Goal: Task Accomplishment & Management: Complete application form

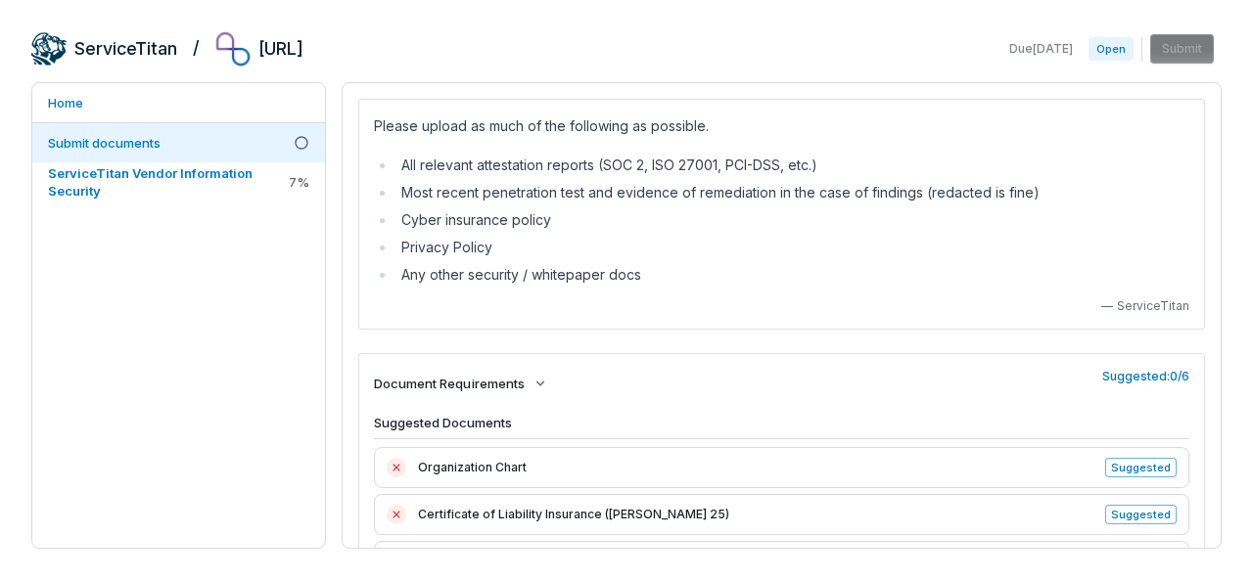
scroll to position [98, 0]
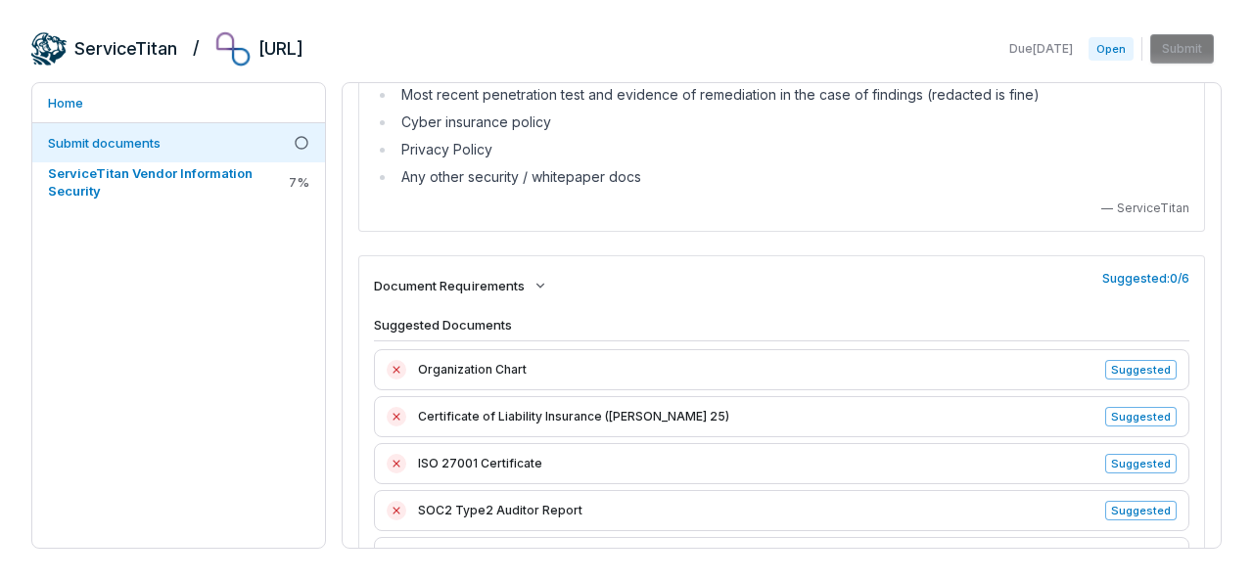
click at [535, 504] on span "SOC2 Type2 Auditor Report" at bounding box center [755, 511] width 675 height 20
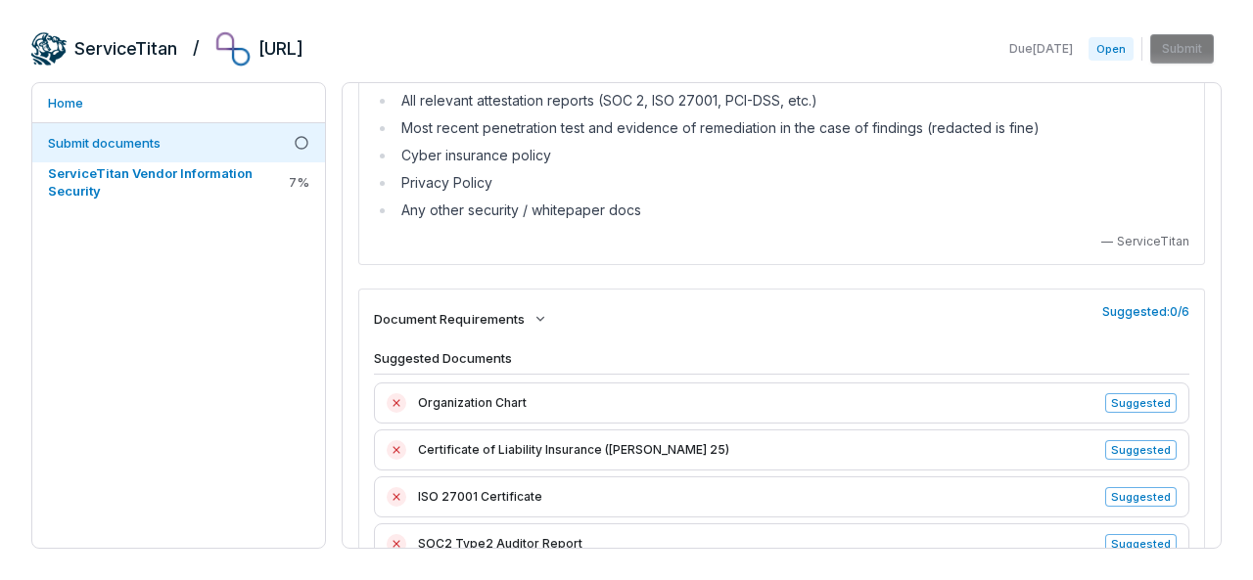
scroll to position [0, 0]
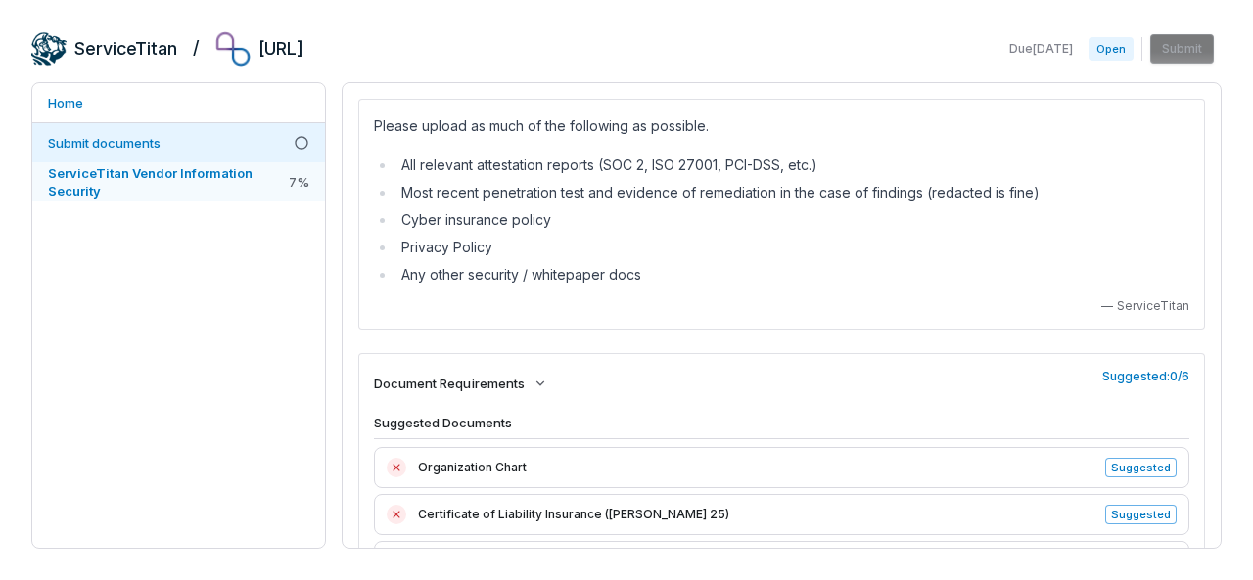
click at [100, 182] on span "ServiceTitan Vendor Information Security" at bounding box center [166, 181] width 237 height 35
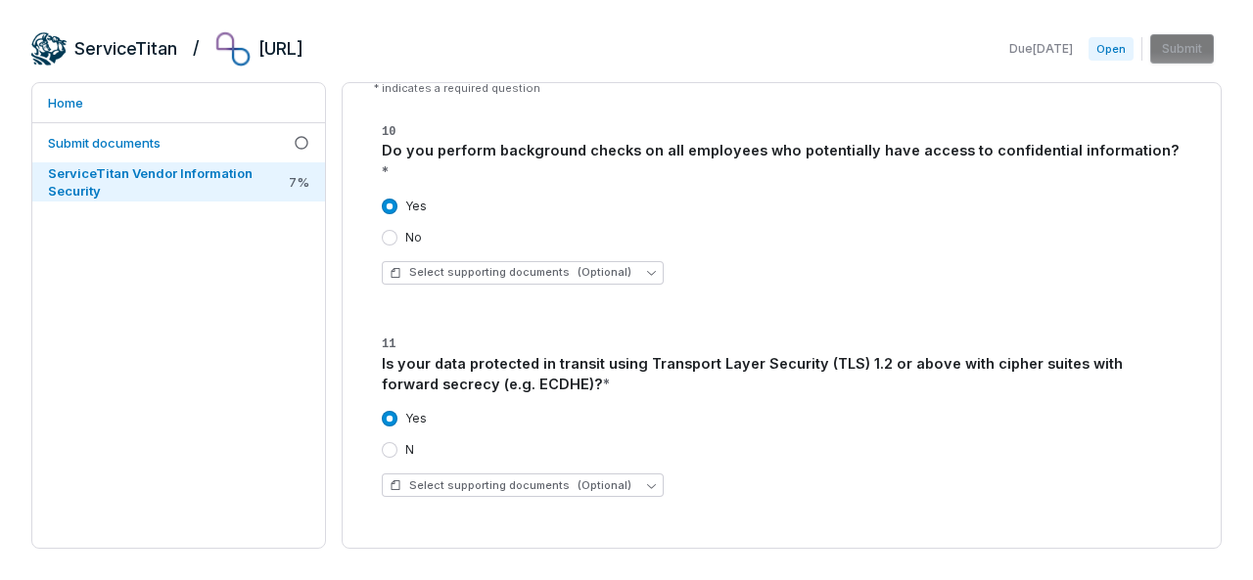
scroll to position [3291, 0]
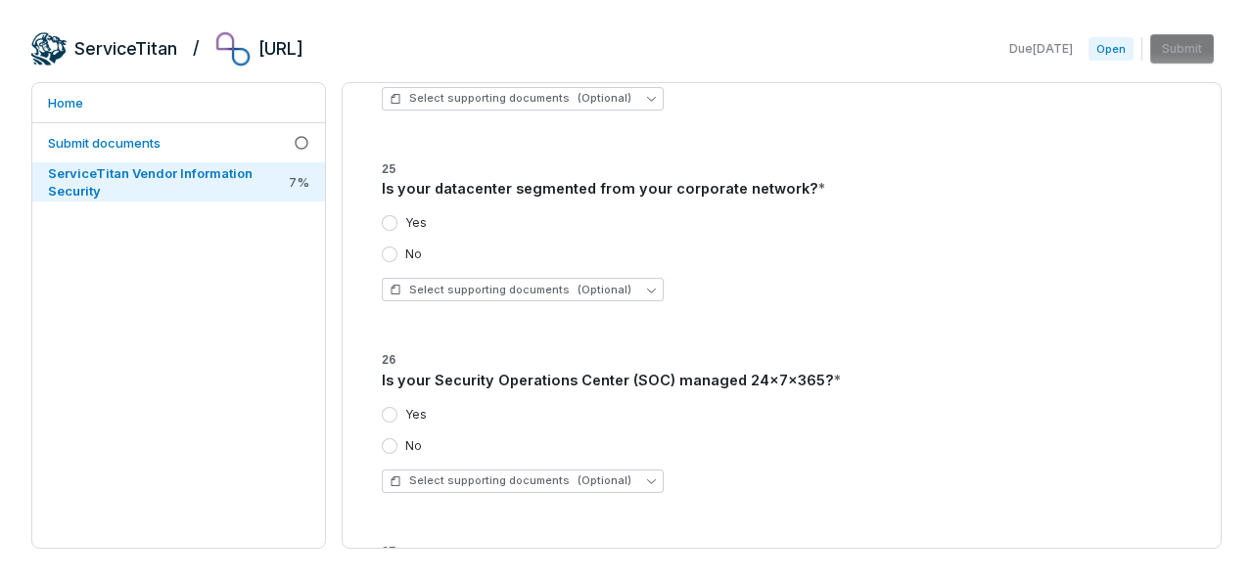
click at [513, 447] on div "10 Do you perform background checks on all employees who potentially have acces…" at bounding box center [782, 89] width 800 height 6326
click at [622, 470] on button "Select supporting documents (Optional)" at bounding box center [523, 481] width 282 height 23
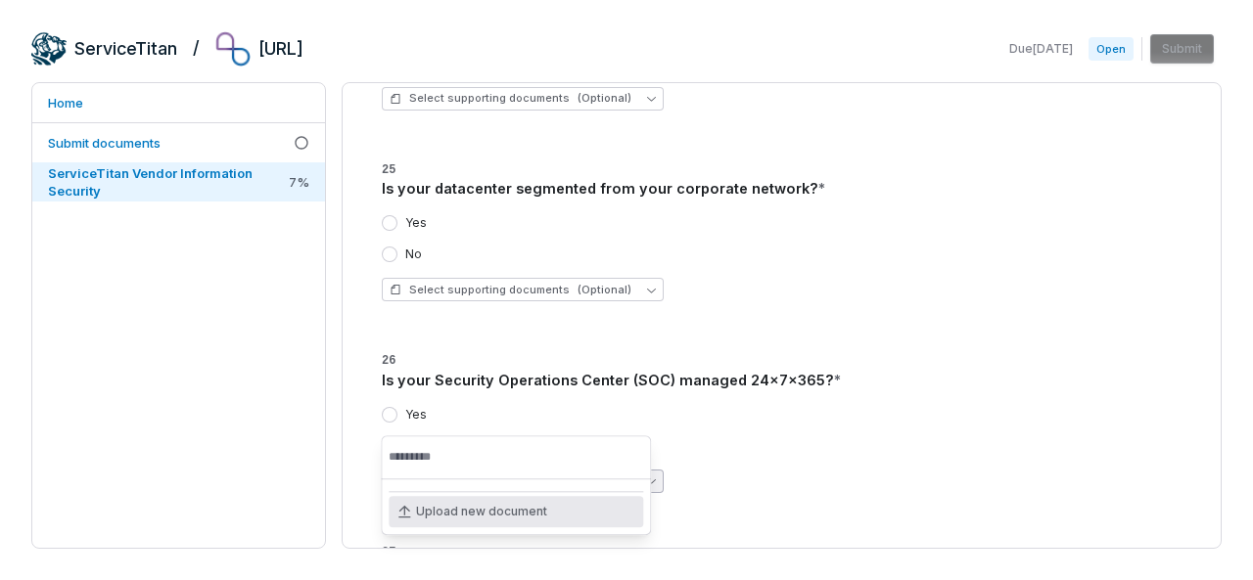
click at [485, 516] on span "Upload new document" at bounding box center [481, 512] width 131 height 16
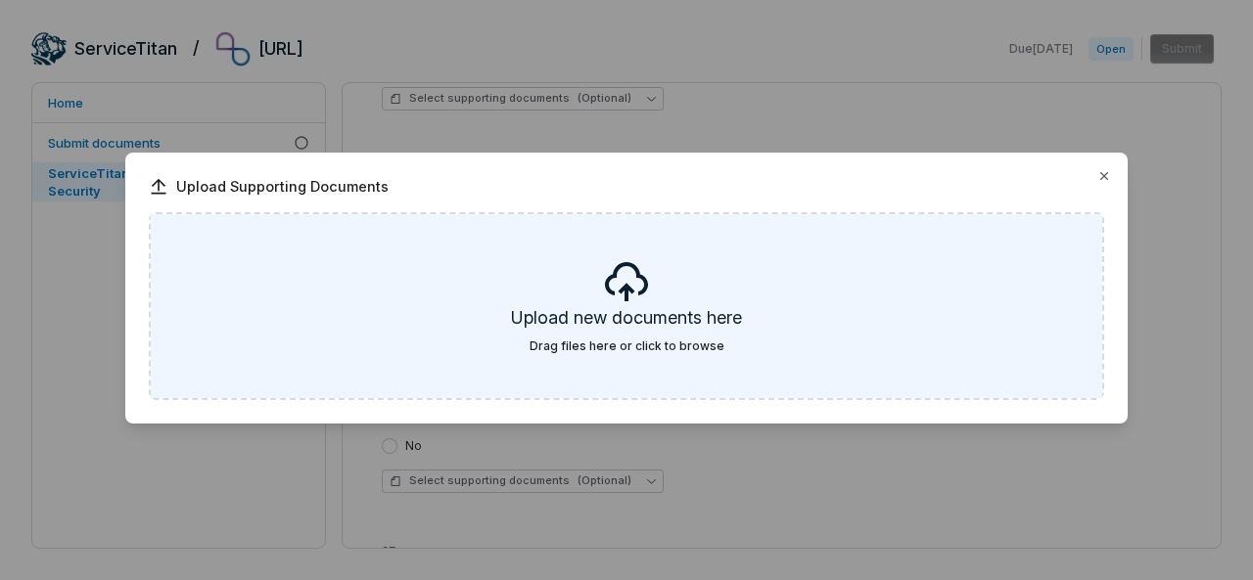
click at [591, 320] on h5 "Upload new documents here" at bounding box center [626, 321] width 231 height 33
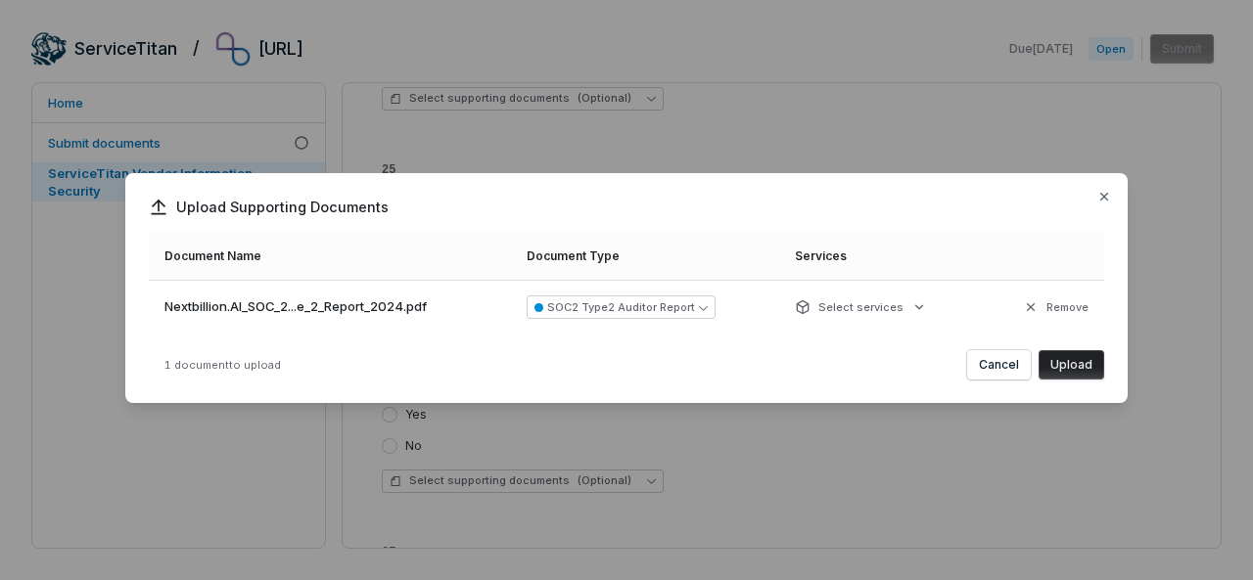
click at [1076, 363] on button "Upload" at bounding box center [1071, 364] width 66 height 29
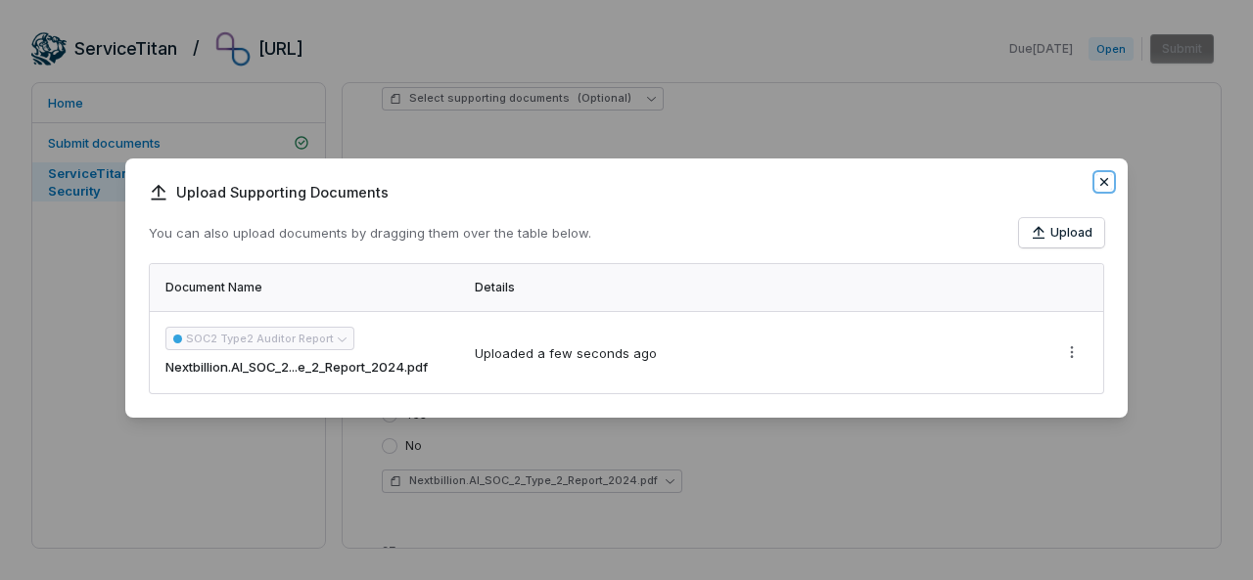
click at [1103, 177] on icon "button" at bounding box center [1104, 182] width 16 height 16
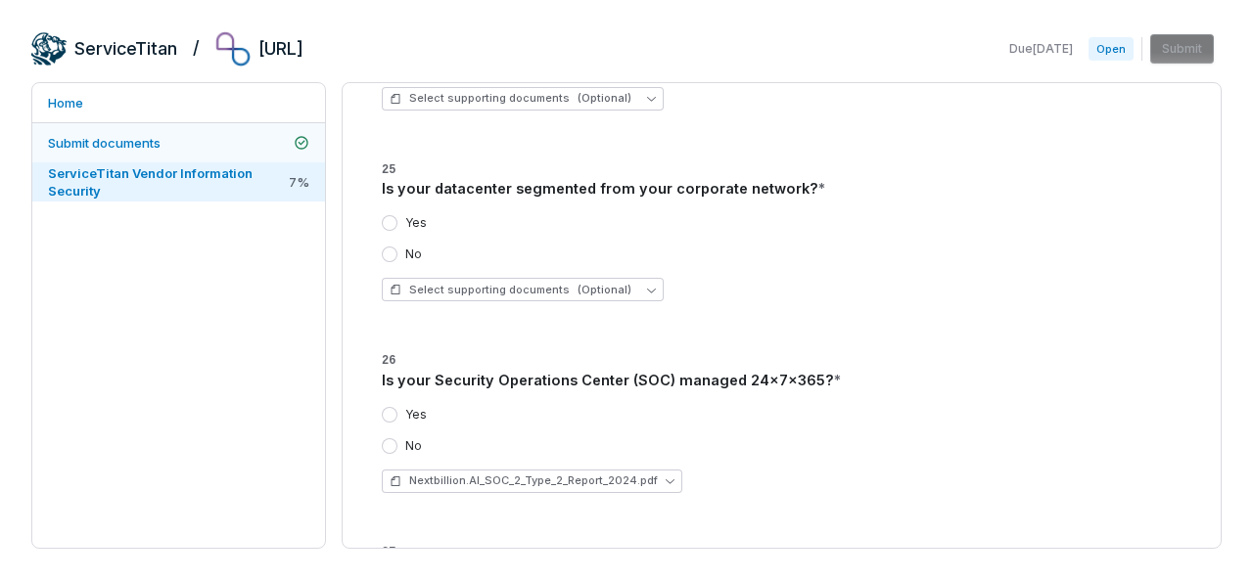
drag, startPoint x: 102, startPoint y: 132, endPoint x: 114, endPoint y: 141, distance: 14.7
click at [101, 132] on link "Submit documents" at bounding box center [178, 142] width 293 height 39
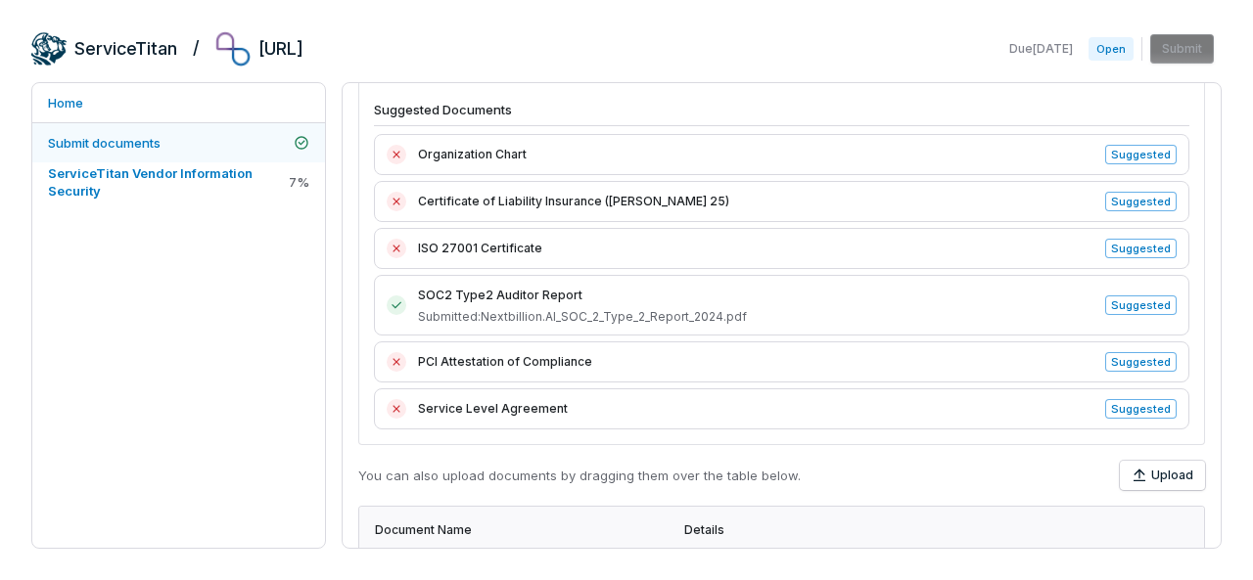
scroll to position [302, 0]
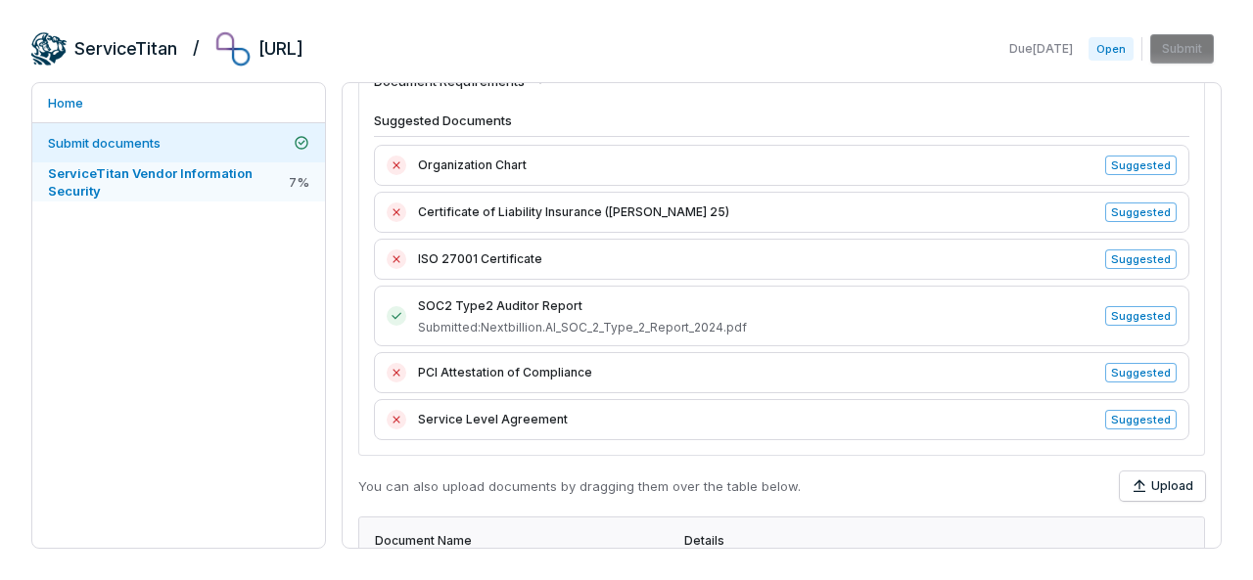
click at [85, 175] on span "ServiceTitan Vendor Information Security" at bounding box center [150, 181] width 205 height 33
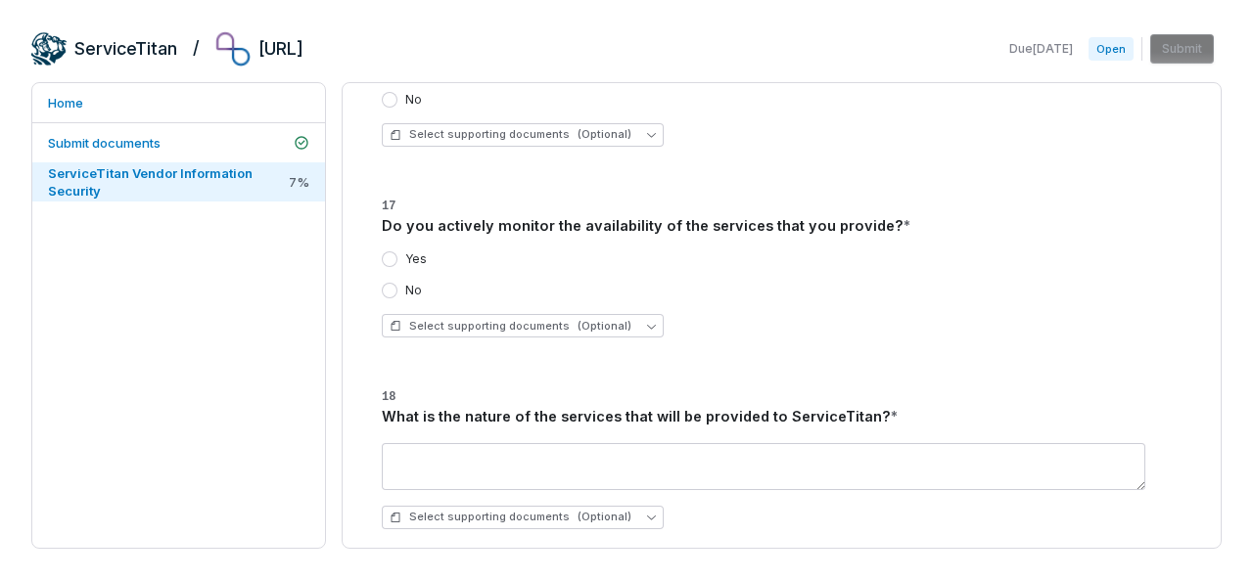
scroll to position [1477, 0]
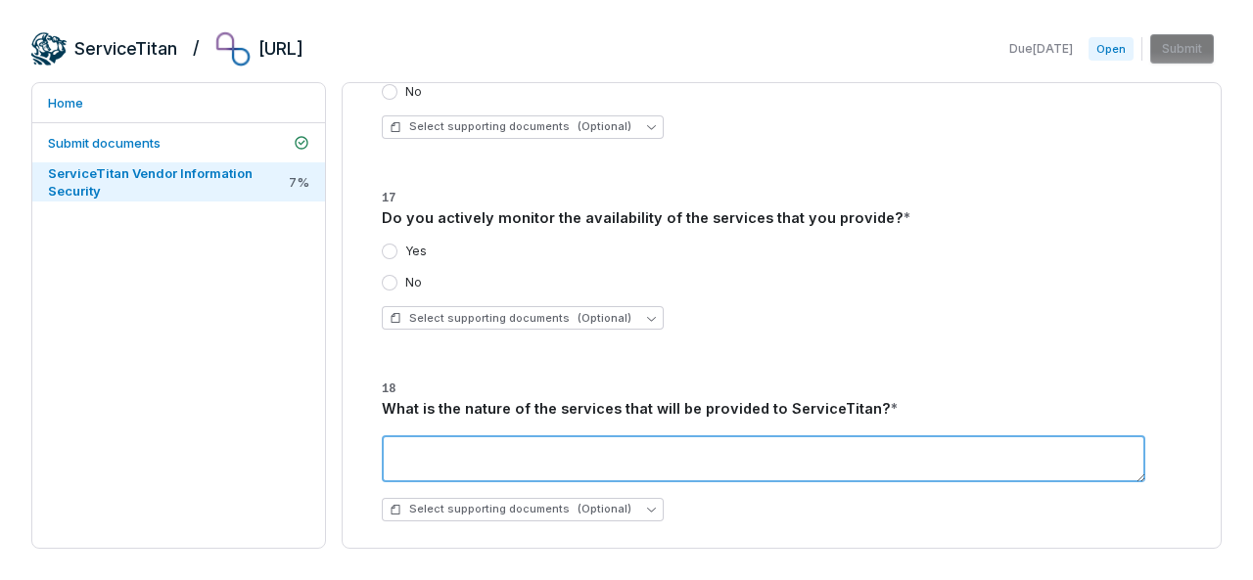
click at [418, 436] on textarea at bounding box center [763, 459] width 763 height 47
type textarea "*"
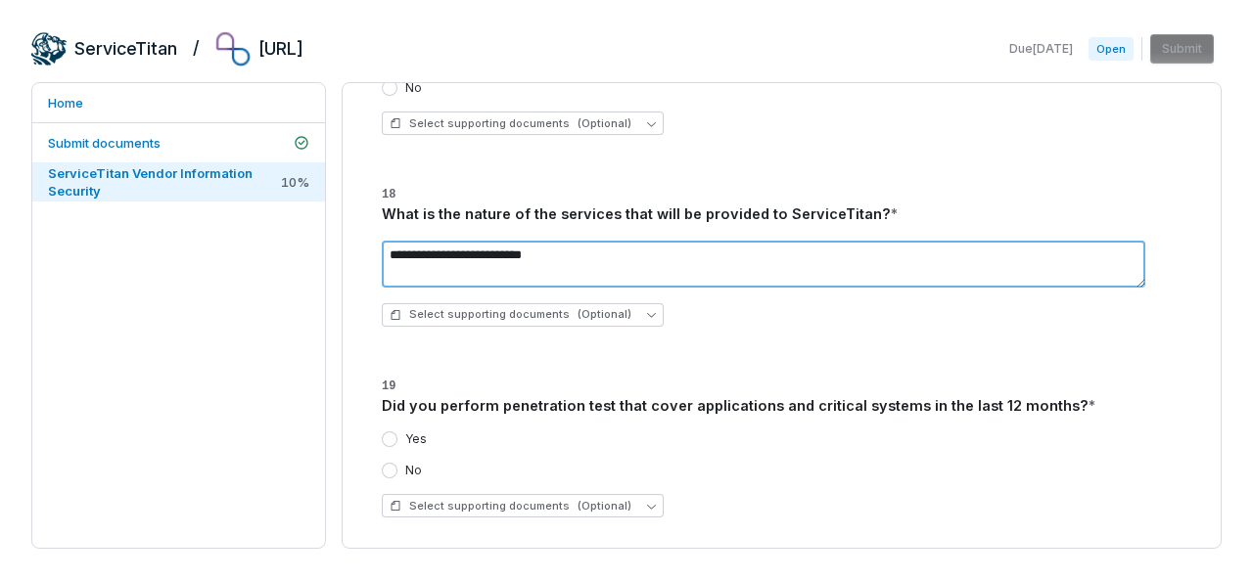
scroll to position [1673, 0]
type textarea "**********"
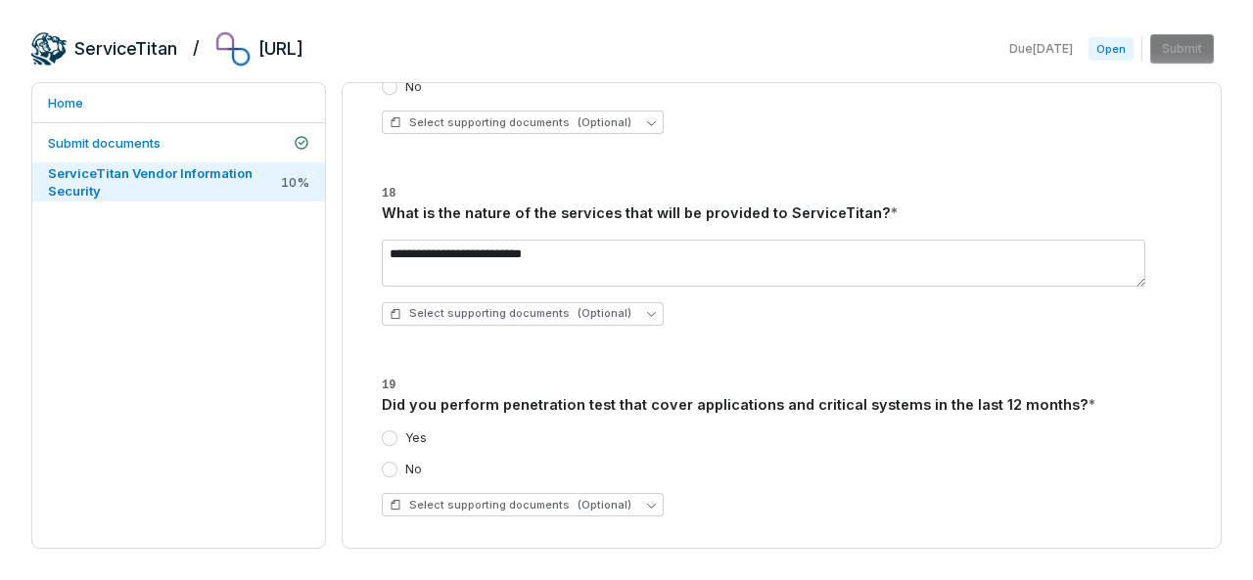
click at [591, 373] on h3 "19 Did you perform penetration test that cover applications and critical system…" at bounding box center [782, 394] width 800 height 43
click at [387, 431] on button "Yes" at bounding box center [390, 439] width 16 height 16
click at [435, 498] on span "Select supporting documents (Optional)" at bounding box center [511, 505] width 242 height 15
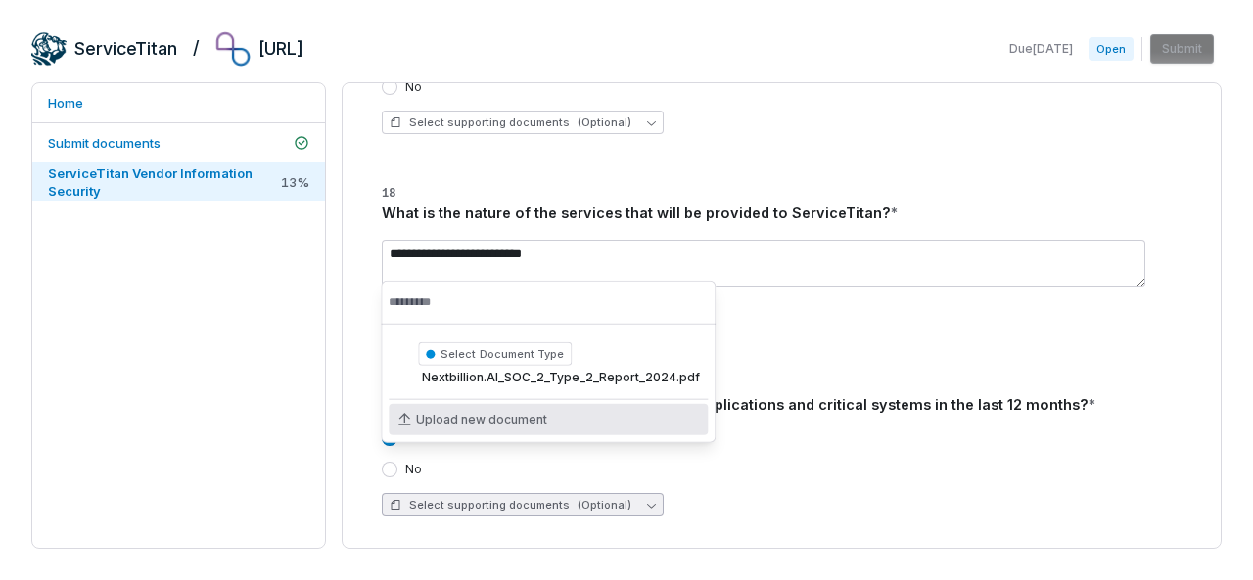
click at [453, 421] on span "Upload new document" at bounding box center [481, 420] width 131 height 16
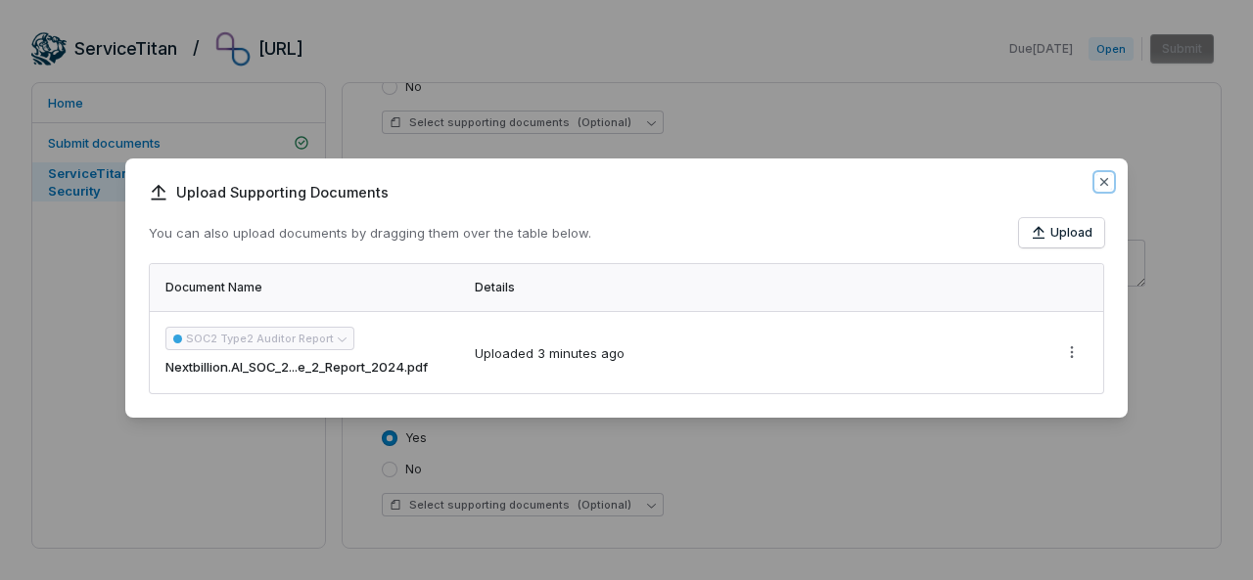
drag, startPoint x: 1097, startPoint y: 180, endPoint x: 1077, endPoint y: 183, distance: 20.8
click at [1096, 179] on icon "button" at bounding box center [1104, 182] width 16 height 16
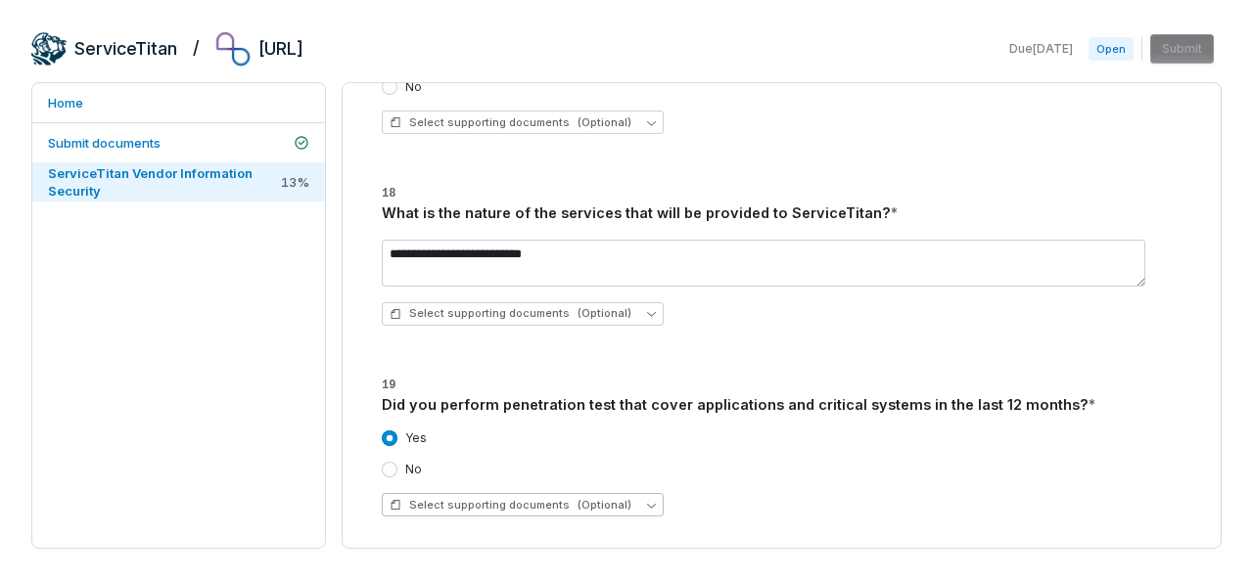
click at [547, 498] on span "Select supporting documents (Optional)" at bounding box center [511, 505] width 242 height 15
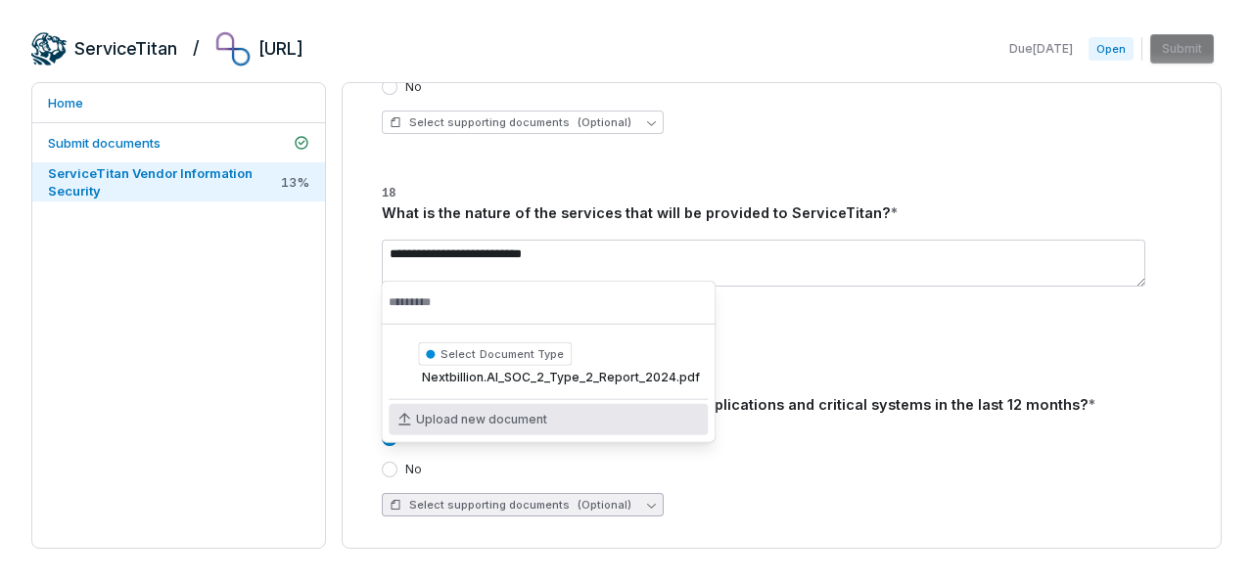
click at [485, 424] on span "Upload new document" at bounding box center [481, 420] width 131 height 16
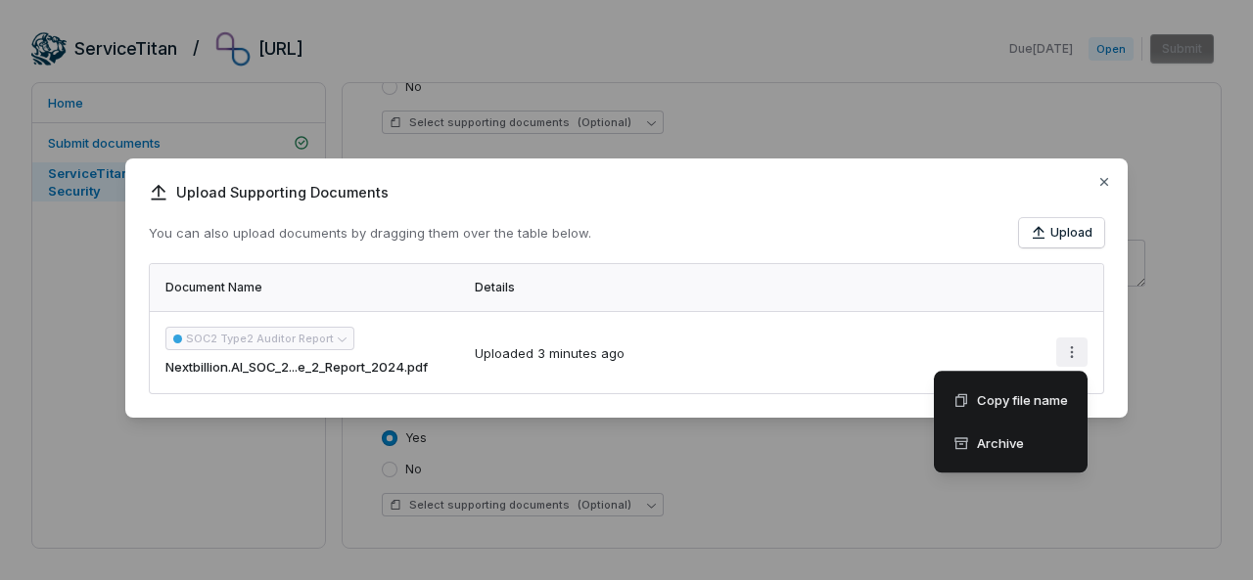
click at [1066, 355] on div "Upload Supporting Documents You can also upload documents by dragging them over…" at bounding box center [626, 289] width 1253 height 325
click at [849, 367] on div "Upload Supporting Documents You can also upload documents by dragging them over…" at bounding box center [626, 289] width 1253 height 325
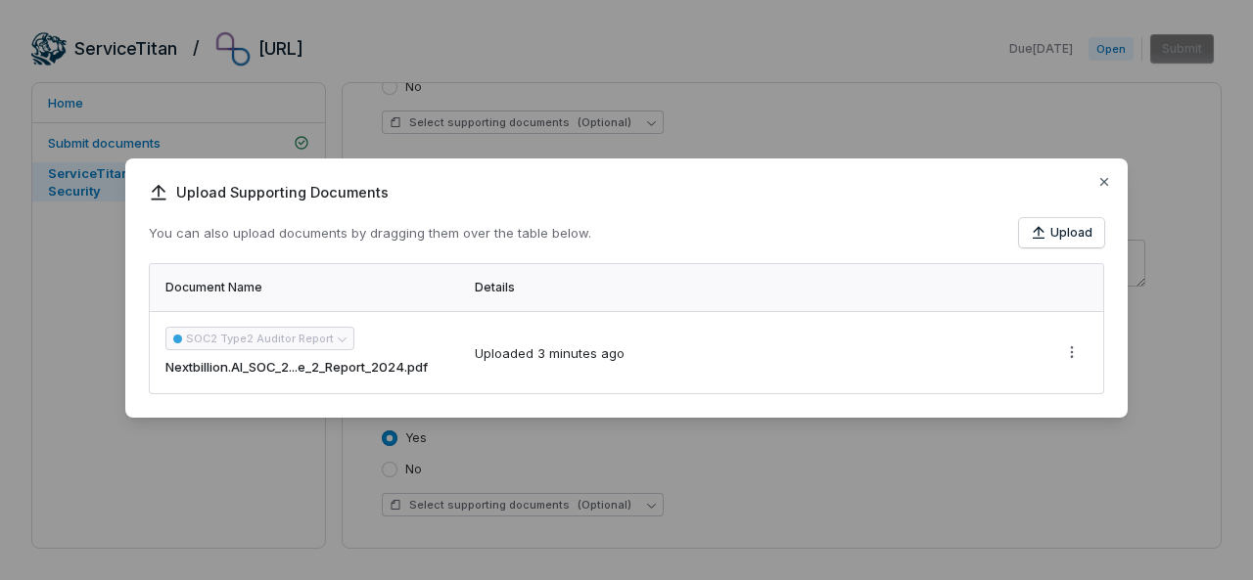
click at [327, 344] on div "SOC2 Type2 Auditor Report Nextbillion.AI_SOC_2...e_2_Report_2024.pdf" at bounding box center [308, 352] width 286 height 51
click at [1104, 186] on icon "button" at bounding box center [1104, 182] width 16 height 16
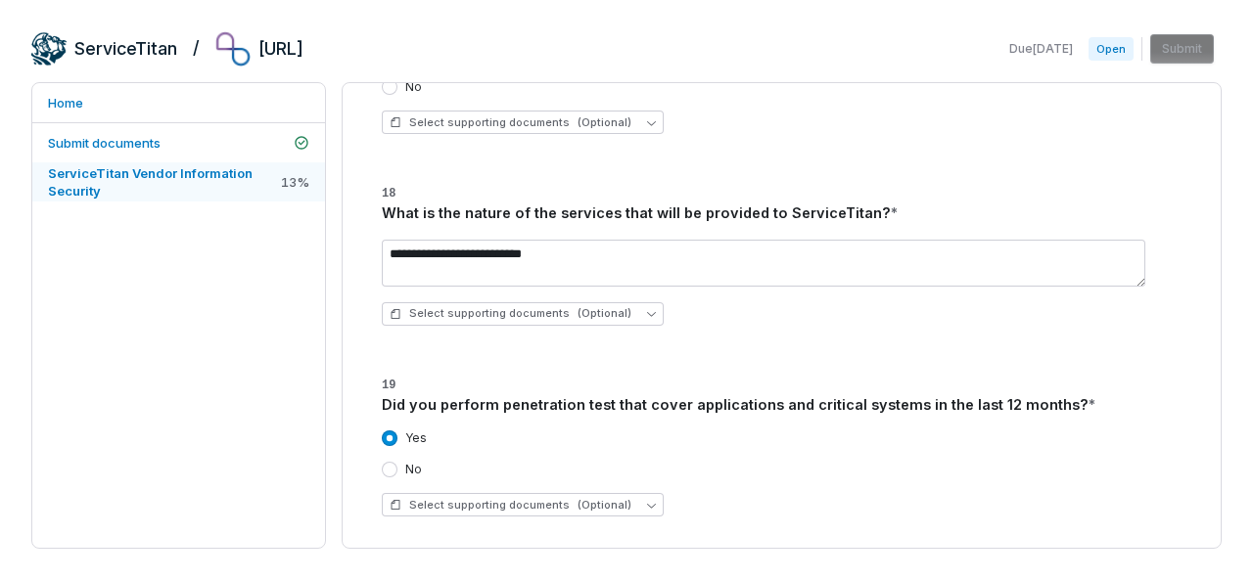
click at [214, 181] on span "ServiceTitan Vendor Information Security" at bounding box center [162, 181] width 229 height 35
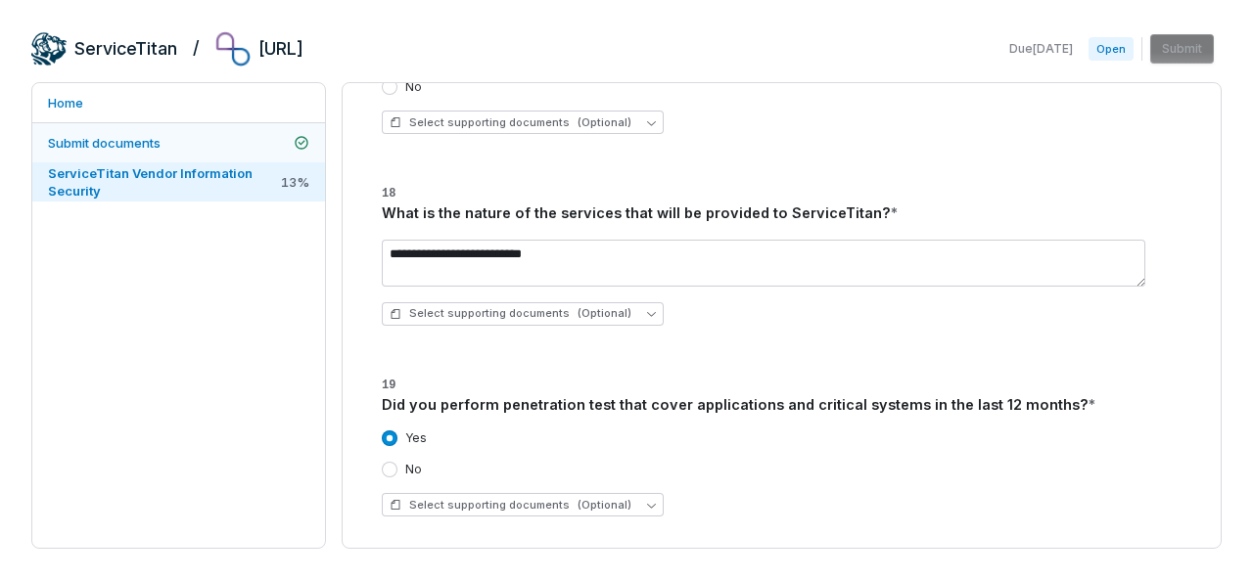
click at [214, 150] on link "Submit documents" at bounding box center [178, 142] width 293 height 39
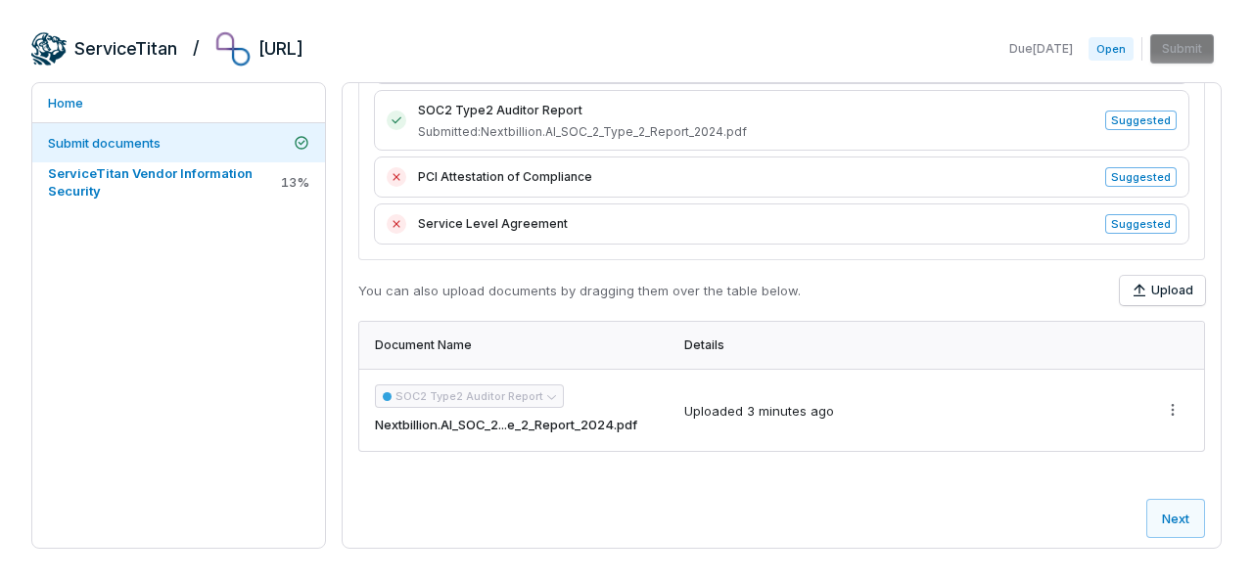
click at [590, 124] on span "Submitted: Nextbillion.AI_SOC_2_Type_2_Report_2024.pdf" at bounding box center [755, 132] width 675 height 16
click at [453, 104] on span "SOC2 Type2 Auditor Report" at bounding box center [755, 111] width 675 height 20
click at [409, 112] on div "SOC2 Type2 Auditor Report Submitted: Nextbillion.AI_SOC_2_Type_2_Report_2024.pdf" at bounding box center [740, 120] width 707 height 39
click at [401, 115] on icon at bounding box center [397, 121] width 14 height 14
click at [399, 117] on icon at bounding box center [397, 121] width 14 height 14
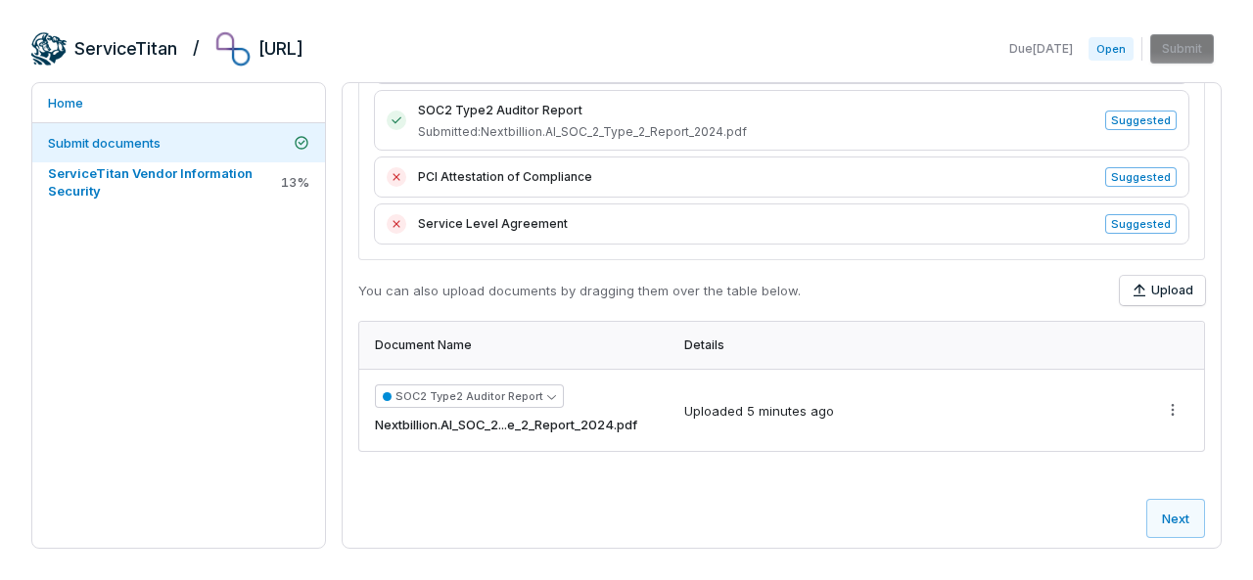
click at [480, 119] on div "SOC2 Type2 Auditor Report Submitted: Nextbillion.AI_SOC_2_Type_2_Report_2024.pdf" at bounding box center [755, 120] width 675 height 39
drag, startPoint x: 480, startPoint y: 119, endPoint x: 617, endPoint y: 60, distance: 149.5
click at [483, 117] on div "SOC2 Type2 Auditor Report Submitted: Nextbillion.AI_SOC_2_Type_2_Report_2024.pdf" at bounding box center [755, 120] width 675 height 39
click at [1136, 283] on icon "button" at bounding box center [1139, 291] width 16 height 16
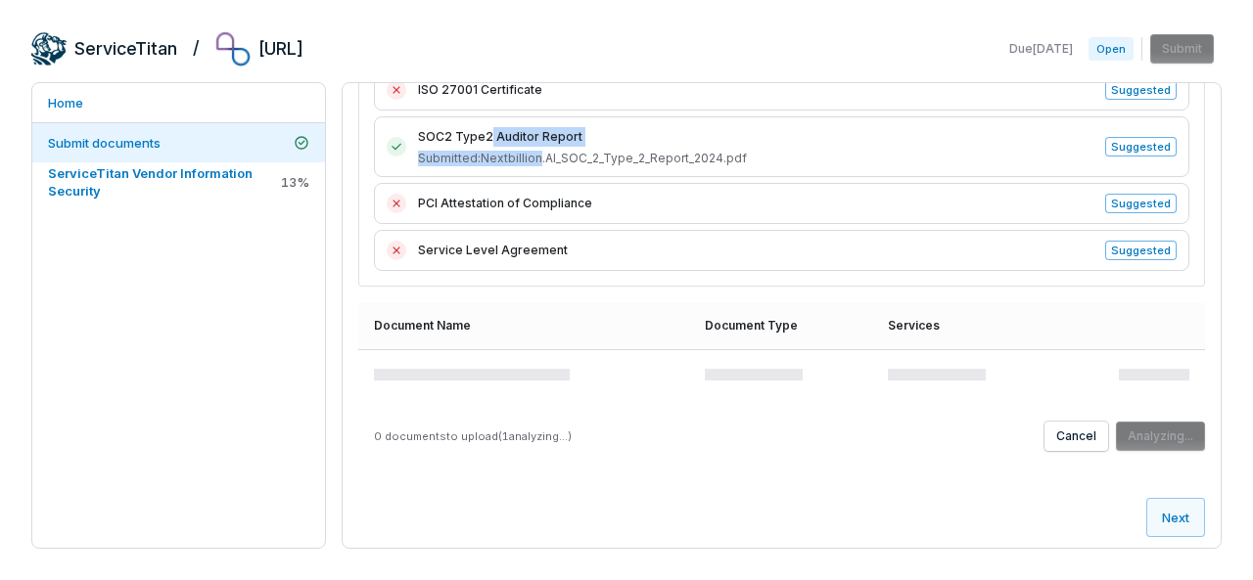
scroll to position [470, 0]
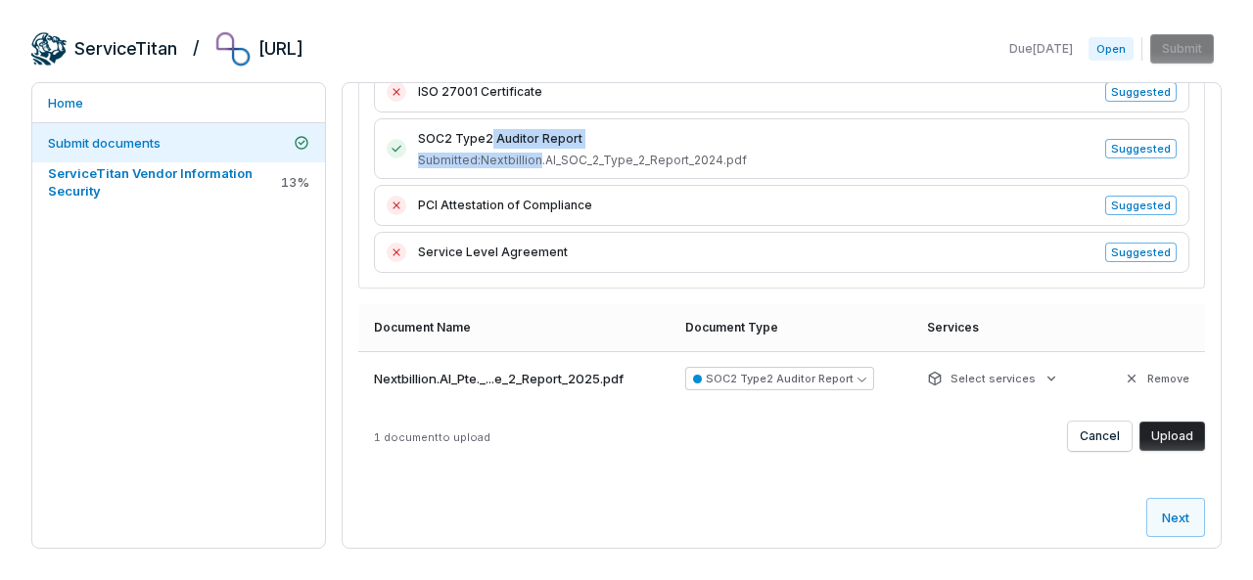
click at [1169, 432] on button "Upload" at bounding box center [1172, 436] width 66 height 29
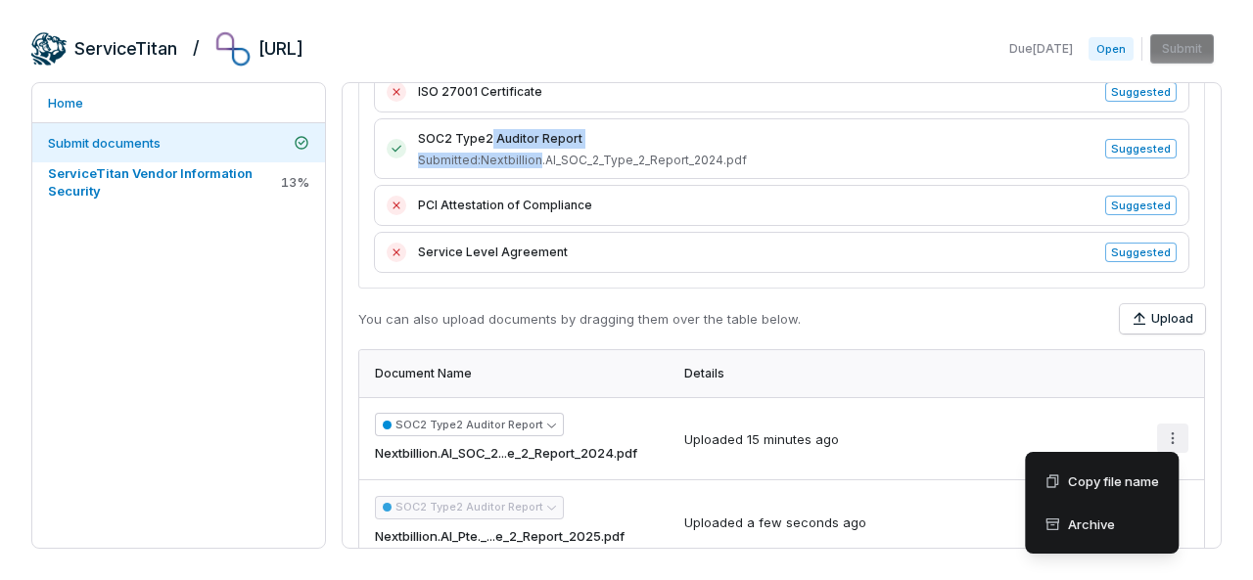
click at [1167, 435] on html "ServiceTitan / [URL] Due [DATE] Open Submit Home Submit documents ServiceTitan …" at bounding box center [626, 290] width 1253 height 580
click at [840, 463] on html "ServiceTitan / [URL] Due [DATE] Open Submit Home Submit documents ServiceTitan …" at bounding box center [626, 290] width 1253 height 580
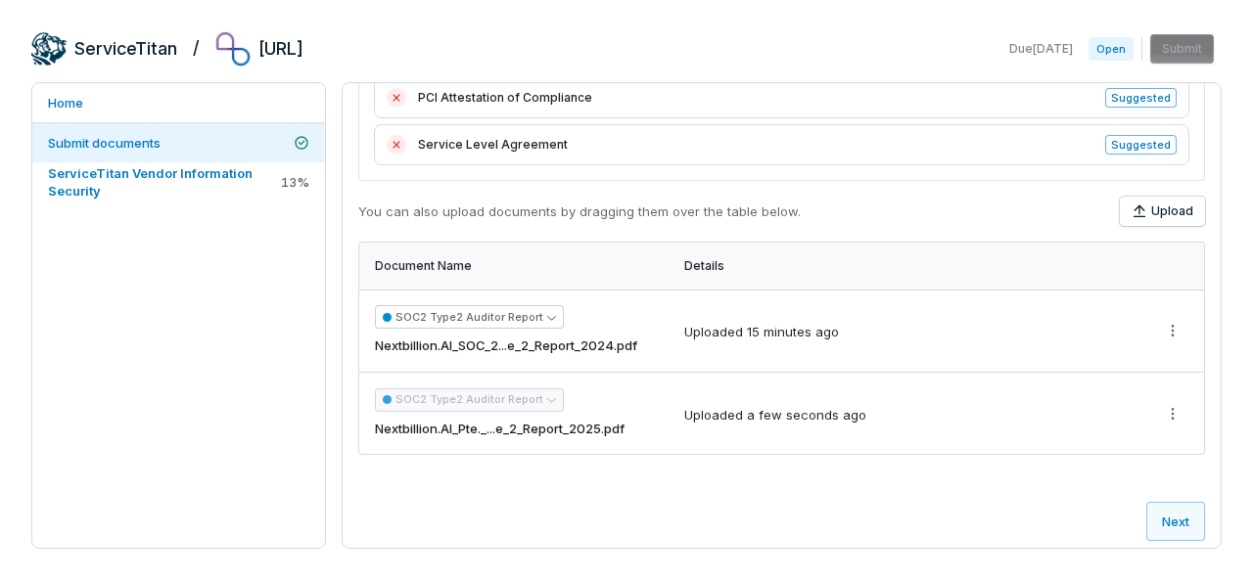
scroll to position [580, 0]
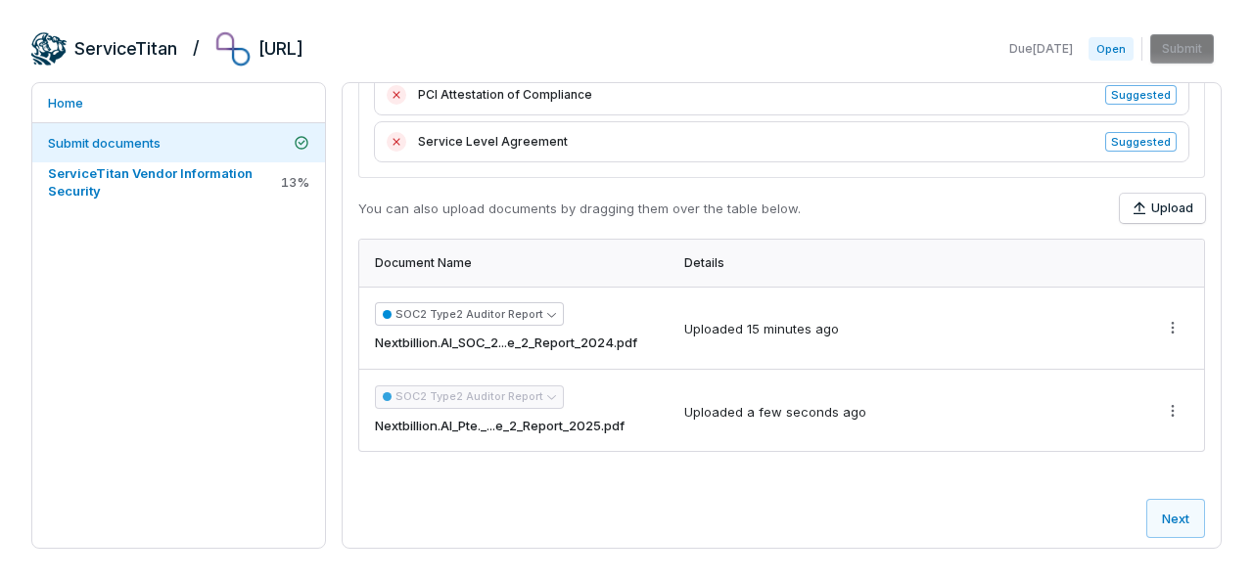
click at [759, 334] on div "15 minutes ago" at bounding box center [793, 330] width 92 height 20
click at [547, 310] on icon "button" at bounding box center [551, 314] width 9 height 9
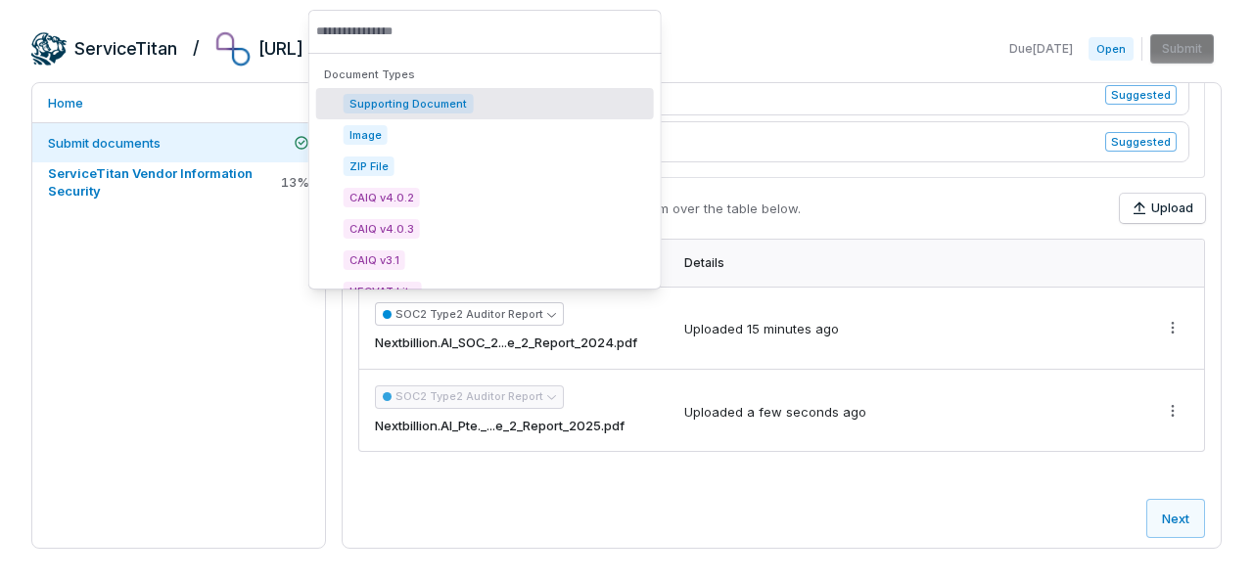
click at [575, 334] on span "Nextbillion.AI_SOC_2...e_2_Report_2024.pdf" at bounding box center [506, 344] width 262 height 20
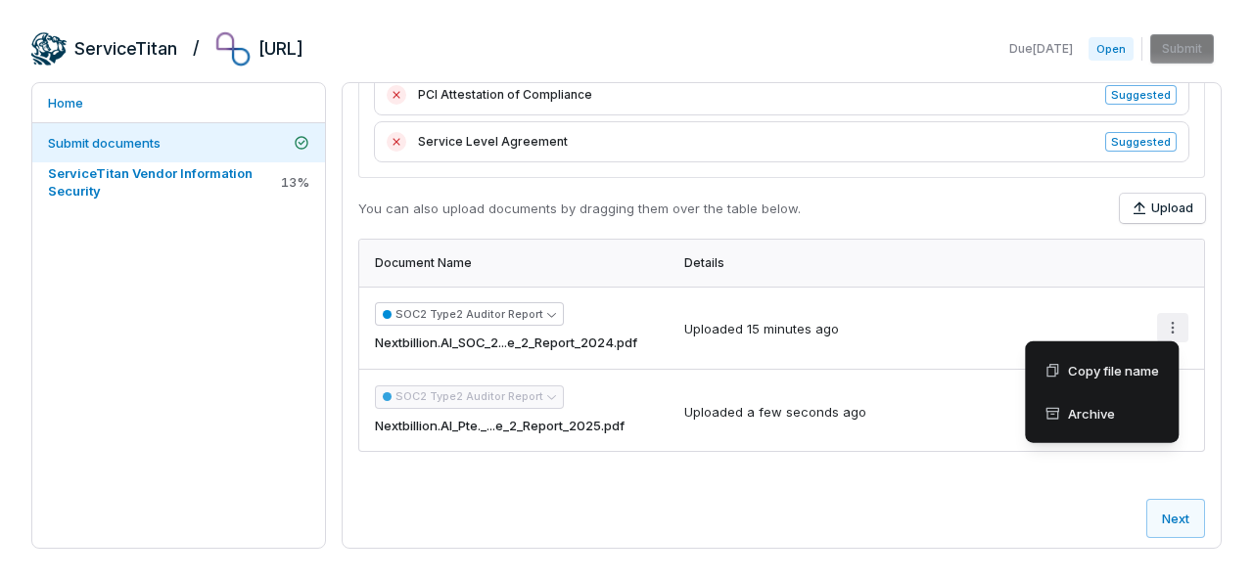
click at [1162, 318] on html "ServiceTitan / [URL] Due [DATE] Open Submit Home Submit documents ServiceTitan …" at bounding box center [626, 290] width 1253 height 580
click at [889, 344] on html "ServiceTitan / [URL] Due [DATE] Open Submit Home Submit documents ServiceTitan …" at bounding box center [626, 290] width 1253 height 580
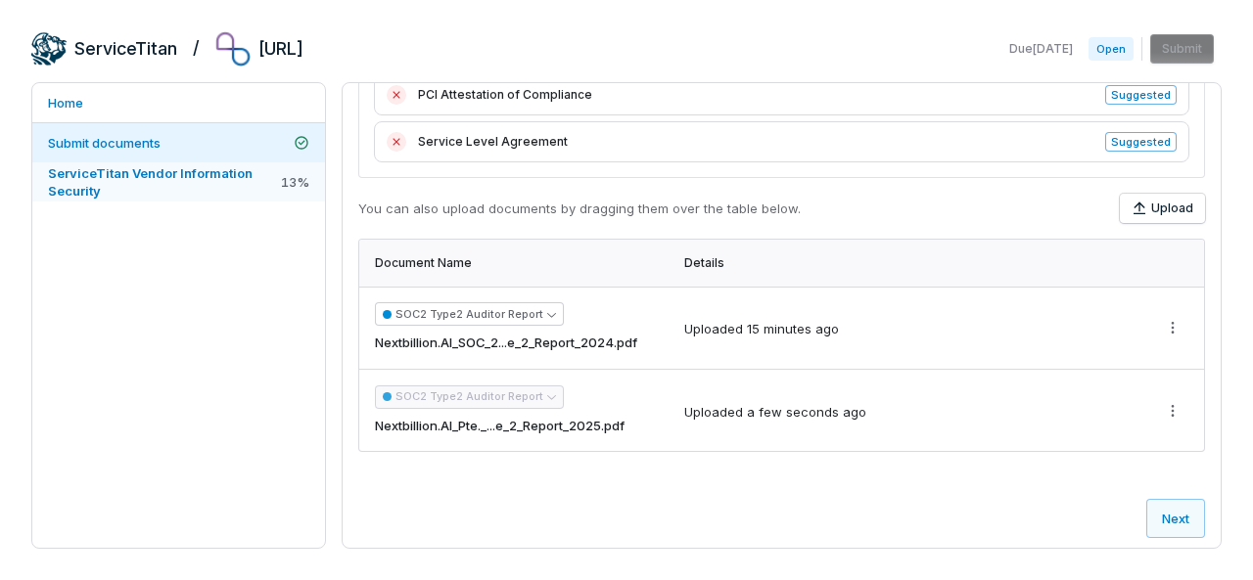
click at [248, 184] on span "ServiceTitan Vendor Information Security" at bounding box center [162, 181] width 229 height 35
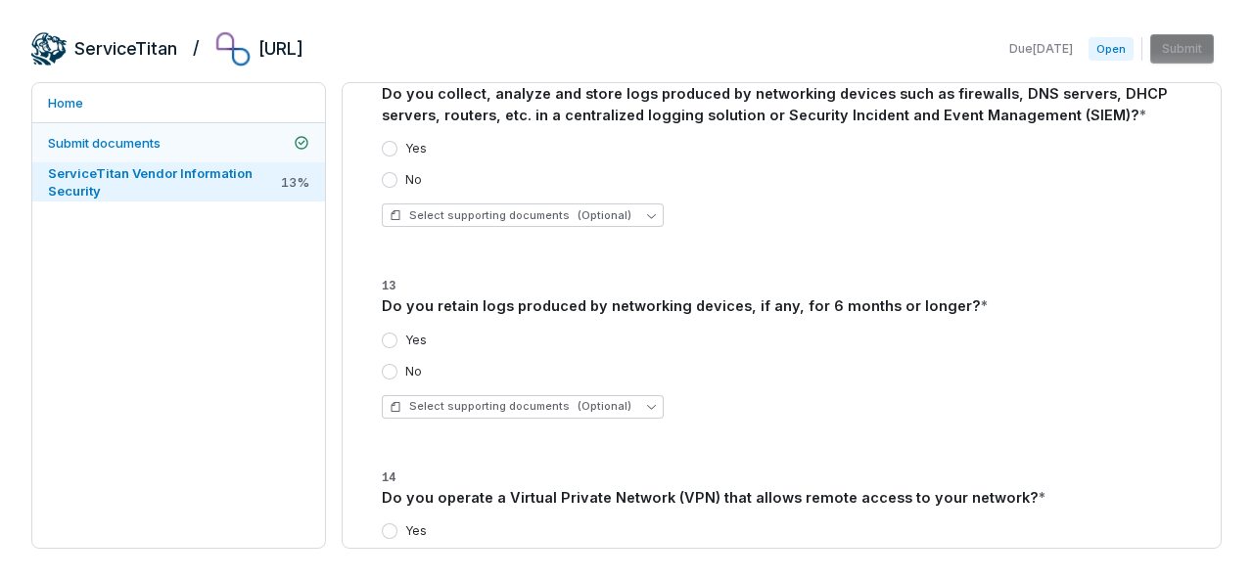
click at [161, 150] on span "Submit documents" at bounding box center [104, 143] width 113 height 18
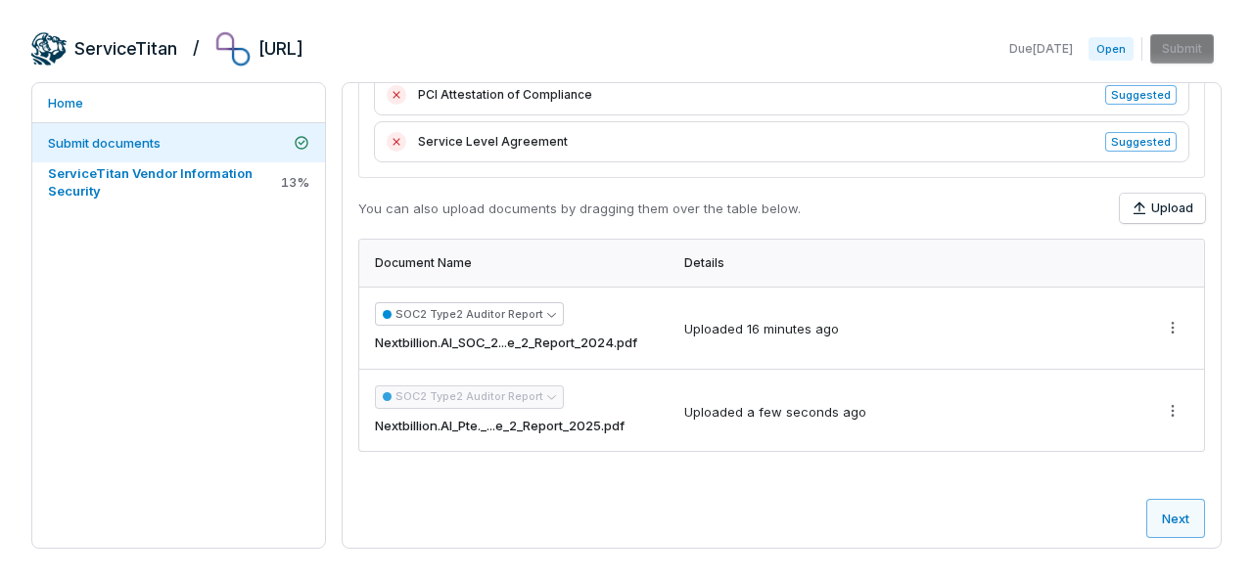
click at [1154, 501] on button "Next" at bounding box center [1175, 518] width 59 height 39
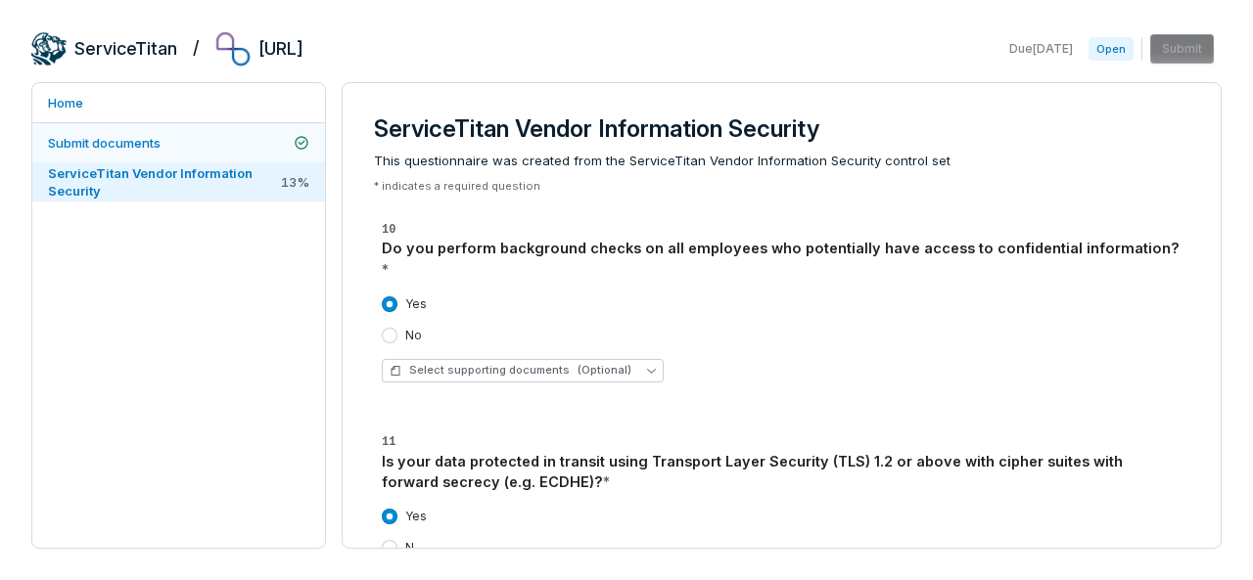
click at [143, 150] on span "Submit documents" at bounding box center [104, 143] width 113 height 18
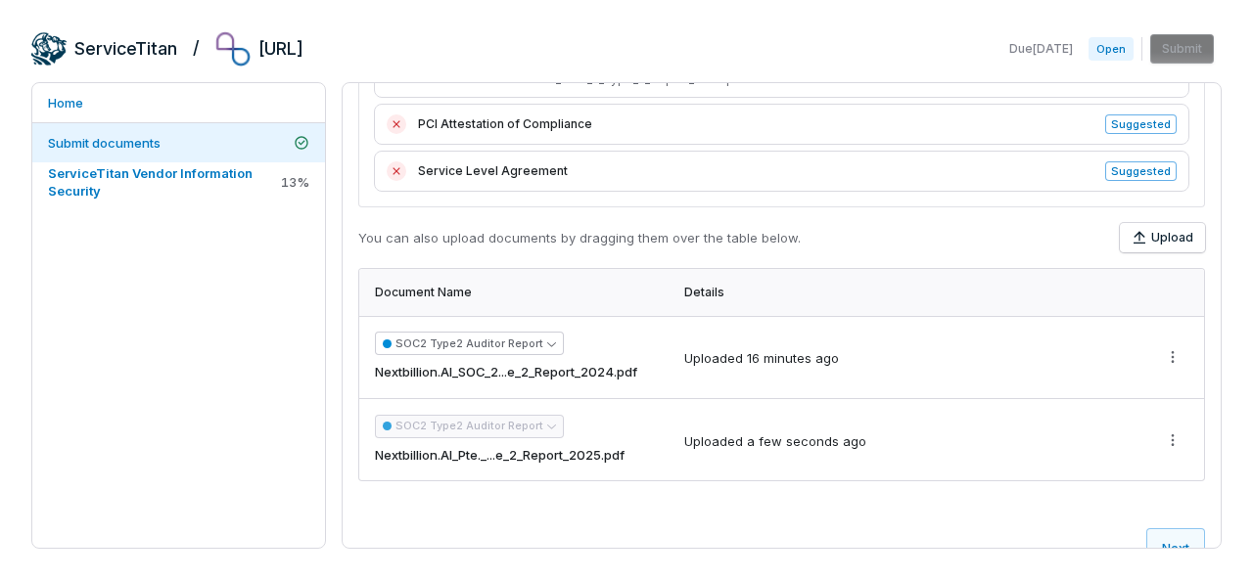
scroll to position [580, 0]
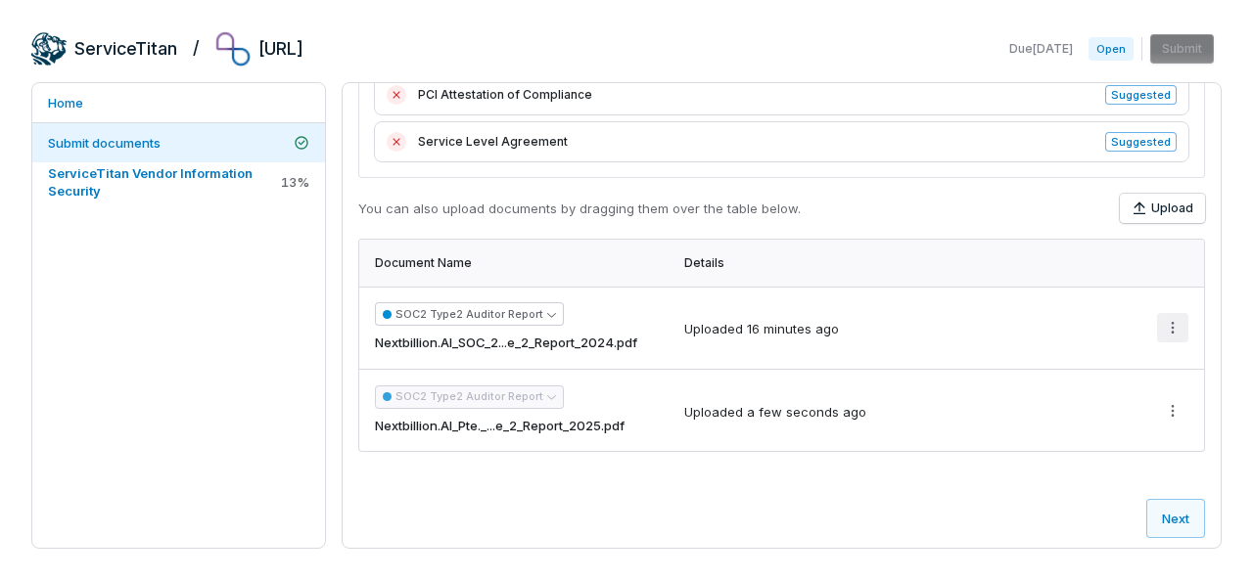
click at [1159, 323] on html "ServiceTitan / [URL] Due [DATE] Open Submit Home Submit documents ServiceTitan …" at bounding box center [626, 290] width 1253 height 580
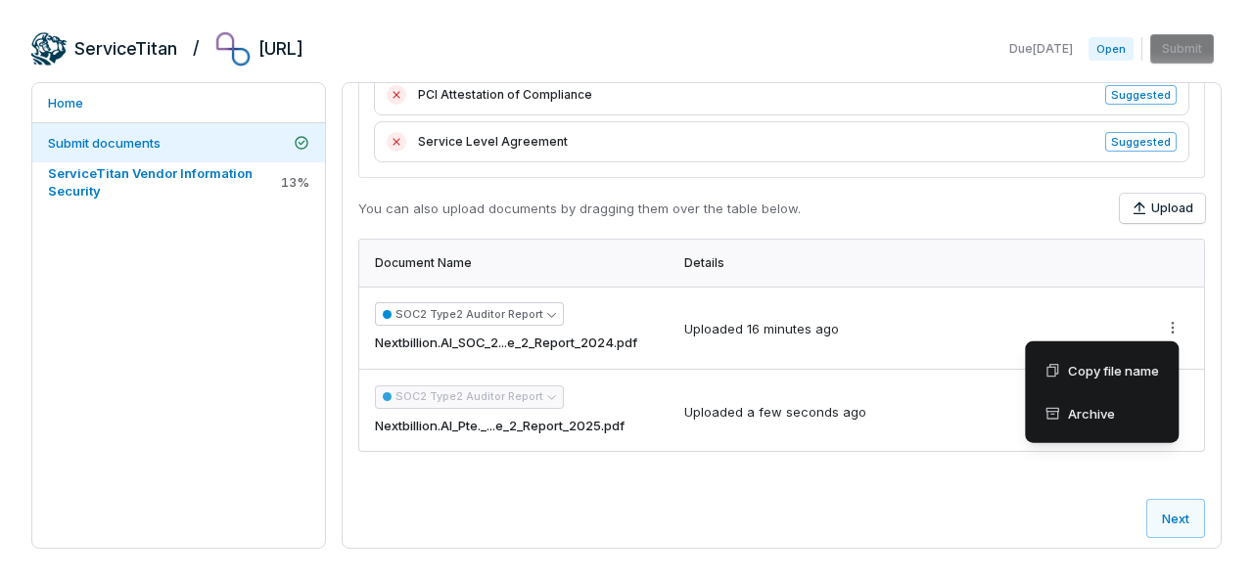
click at [720, 334] on html "ServiceTitan / [URL] Due [DATE] Open Submit Home Submit documents ServiceTitan …" at bounding box center [626, 290] width 1253 height 580
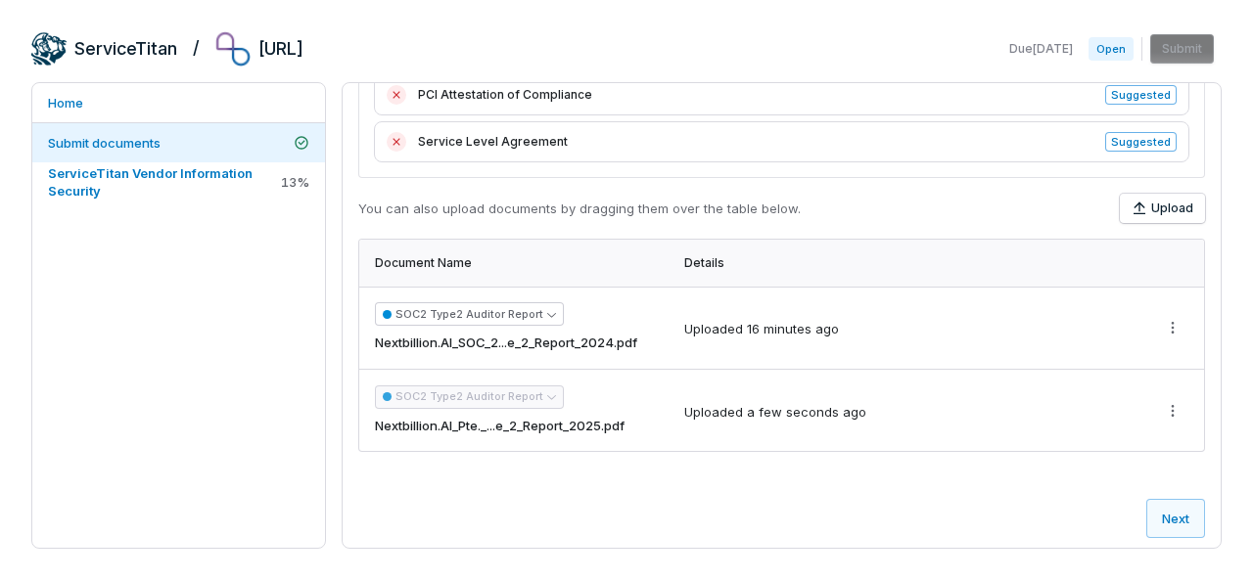
click at [636, 342] on span "Nextbillion.AI_SOC_2...e_2_Report_2024.pdf" at bounding box center [506, 344] width 262 height 20
drag, startPoint x: 636, startPoint y: 341, endPoint x: 603, endPoint y: 337, distance: 33.5
click at [603, 337] on span "Nextbillion.AI_SOC_2...e_2_Report_2024.pdf" at bounding box center [506, 344] width 262 height 20
click at [1158, 329] on html "ServiceTitan / [URL] Due [DATE] Open Submit Home Submit documents ServiceTitan …" at bounding box center [626, 290] width 1253 height 580
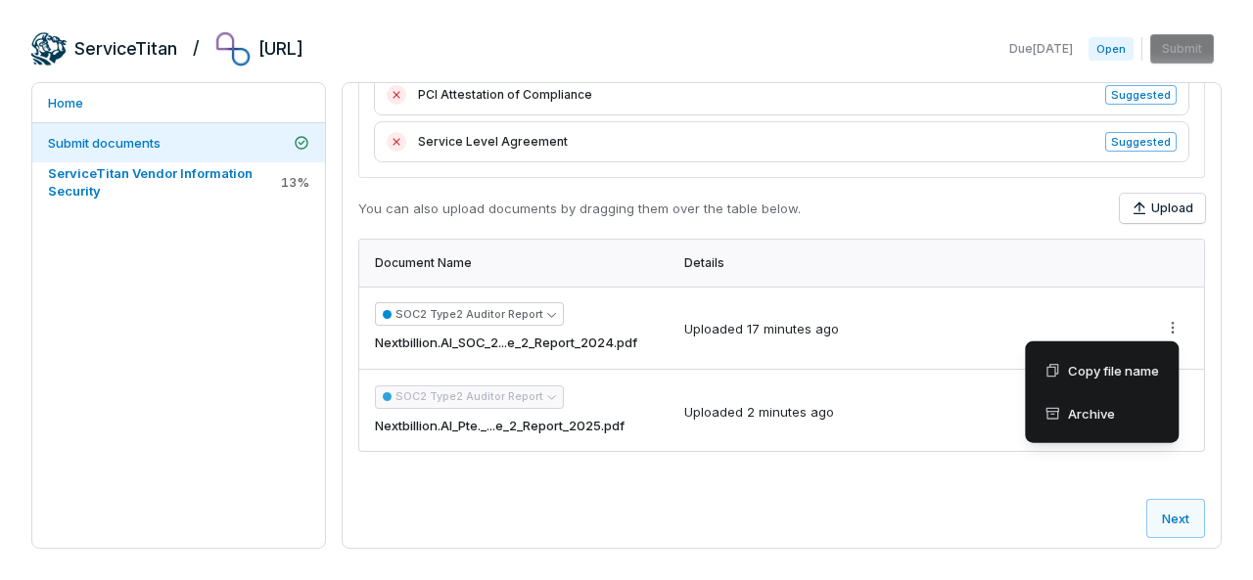
click at [527, 339] on html "ServiceTitan / [URL] Due [DATE] Open Submit Home Submit documents ServiceTitan …" at bounding box center [626, 290] width 1253 height 580
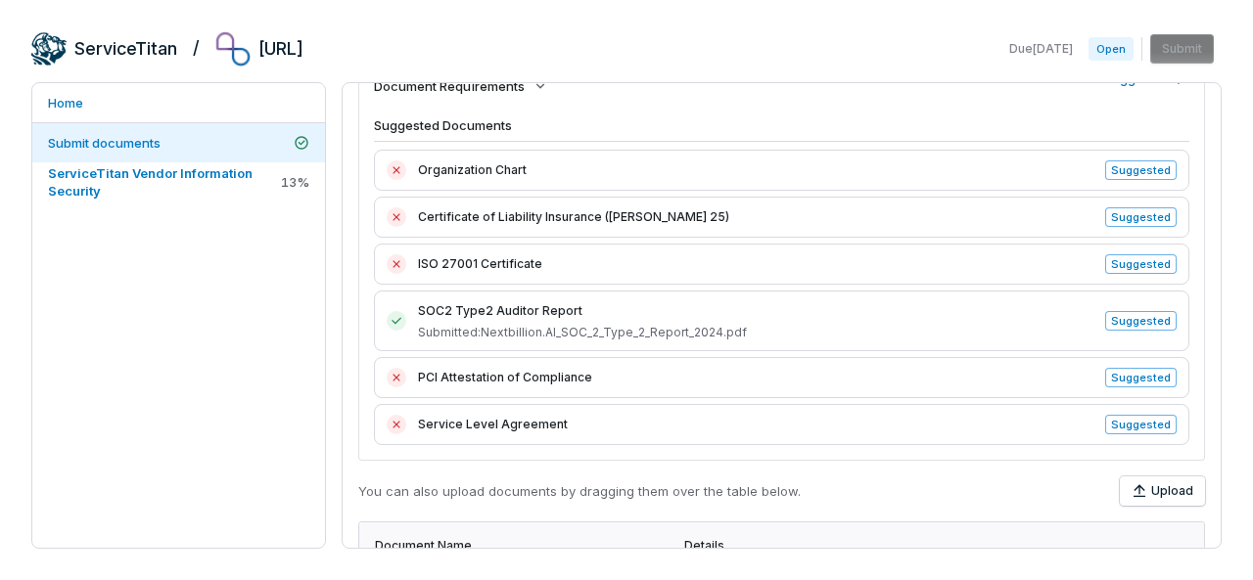
scroll to position [0, 0]
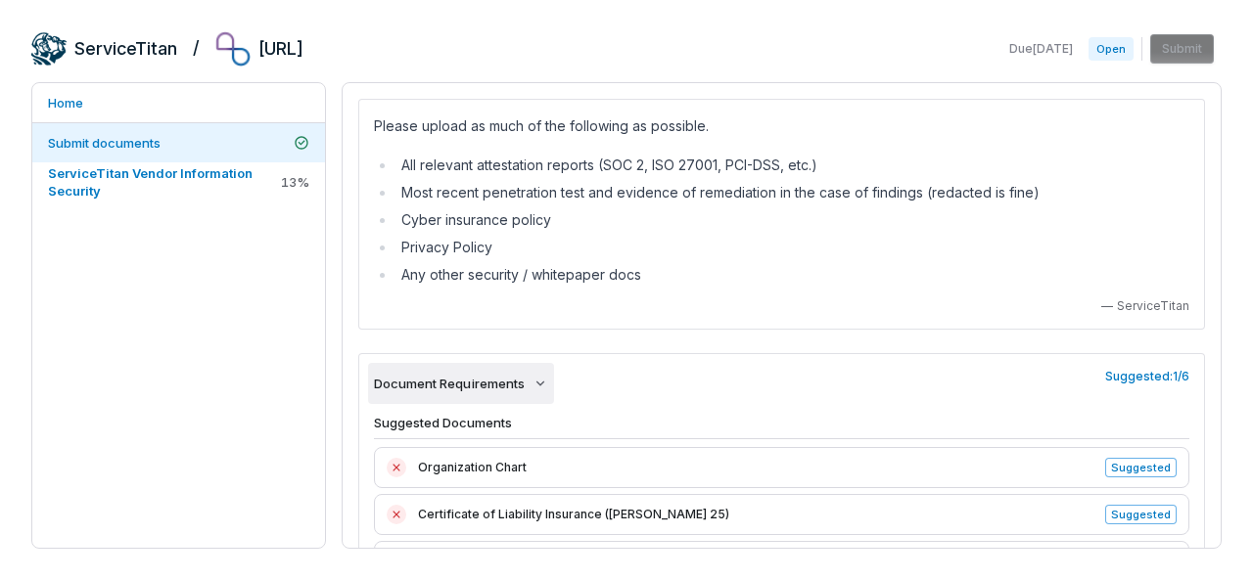
click at [470, 380] on span "Document Requirements" at bounding box center [449, 384] width 151 height 18
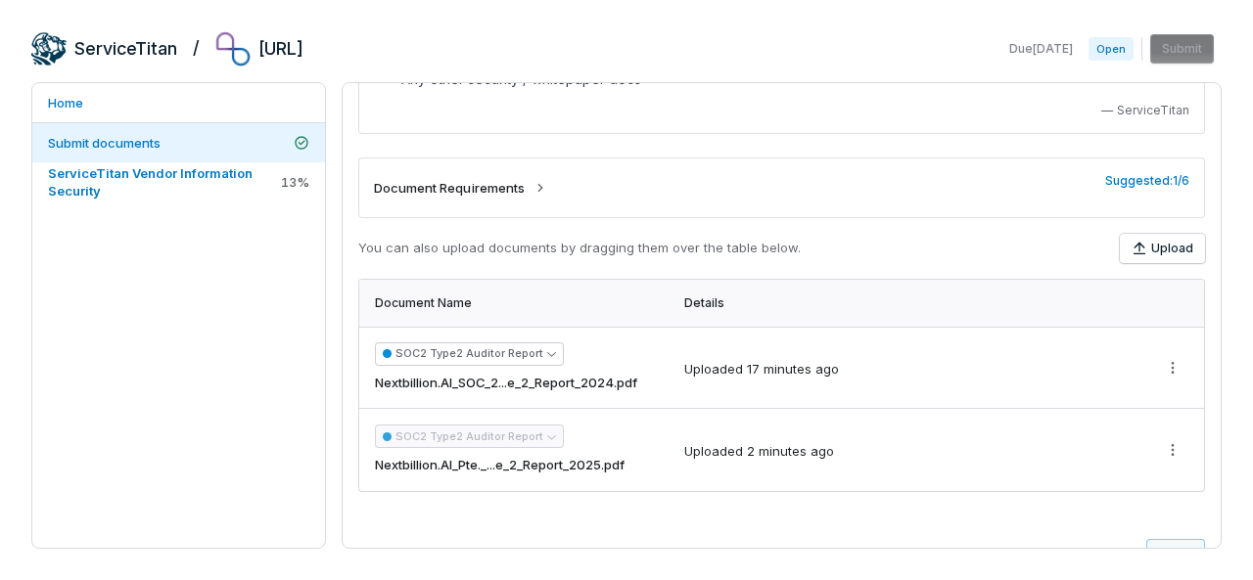
scroll to position [240, 0]
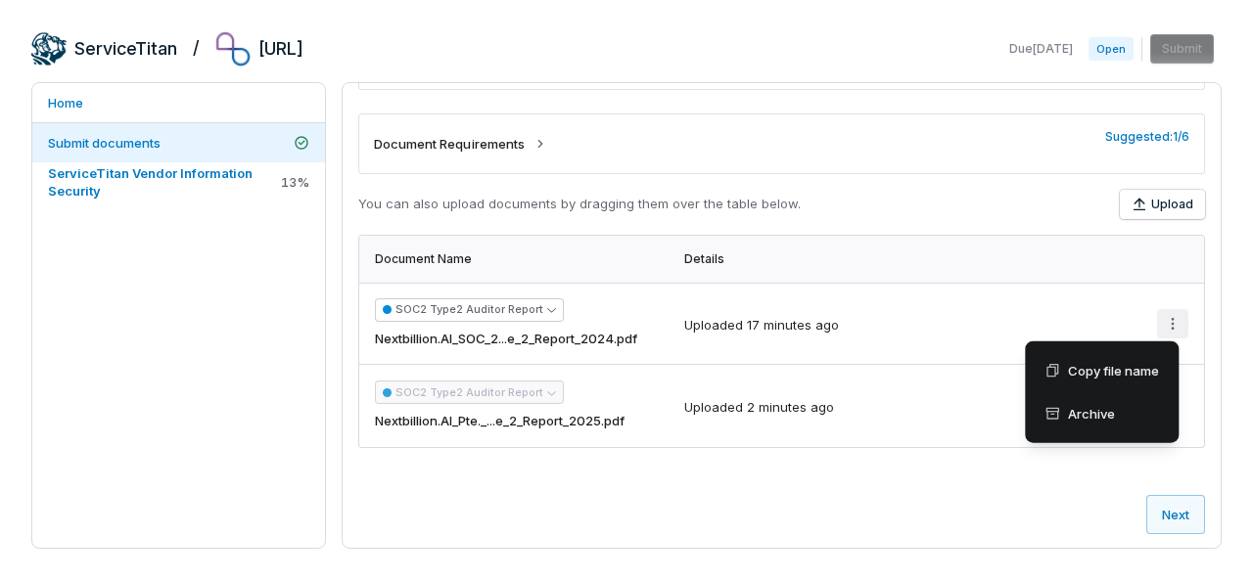
click at [1161, 320] on html "ServiceTitan / [URL] Due [DATE] Open Submit Home Submit documents ServiceTitan …" at bounding box center [626, 290] width 1253 height 580
click at [693, 335] on html "ServiceTitan / [URL] Due [DATE] Open Submit Home Submit documents ServiceTitan …" at bounding box center [626, 290] width 1253 height 580
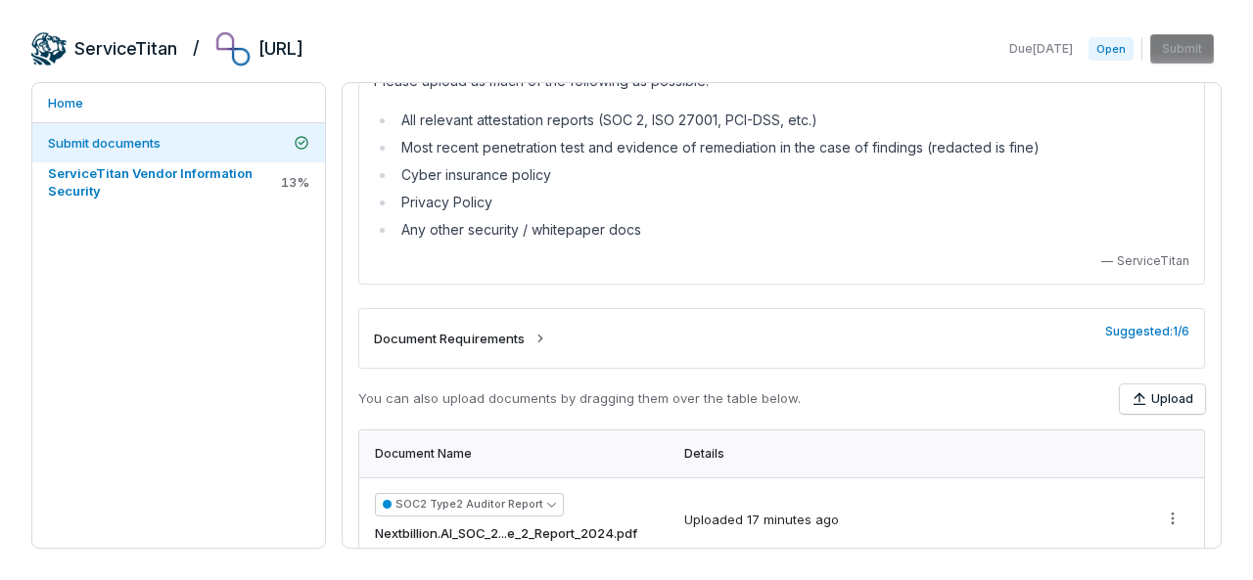
scroll to position [44, 0]
click at [1131, 392] on icon "button" at bounding box center [1139, 400] width 16 height 16
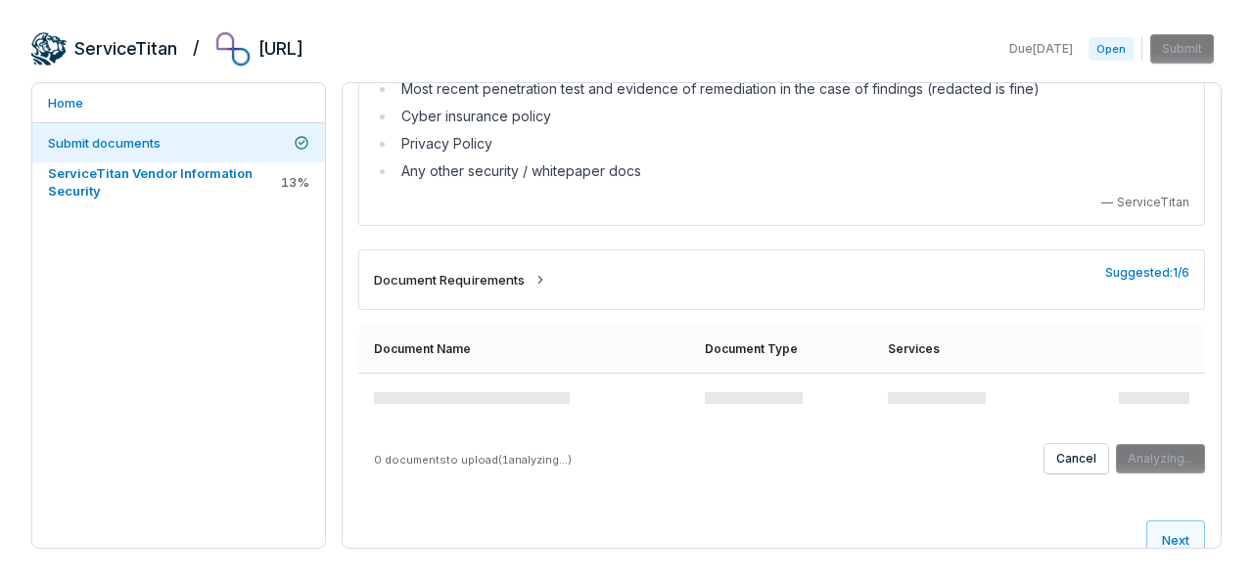
scroll to position [129, 0]
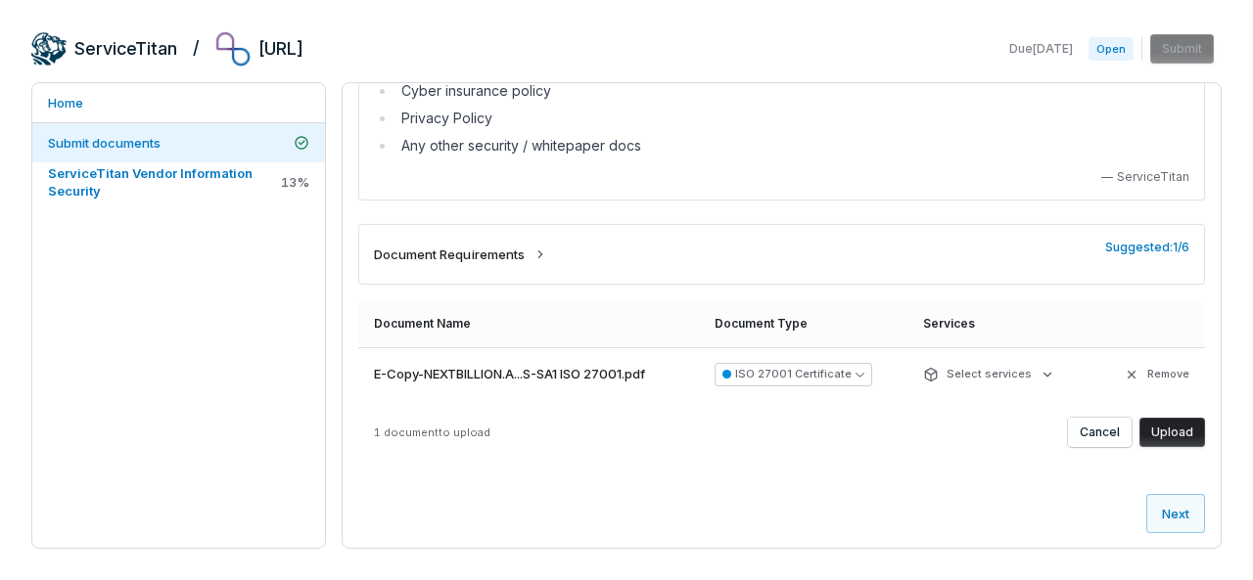
click at [1171, 427] on button "Upload" at bounding box center [1172, 432] width 66 height 29
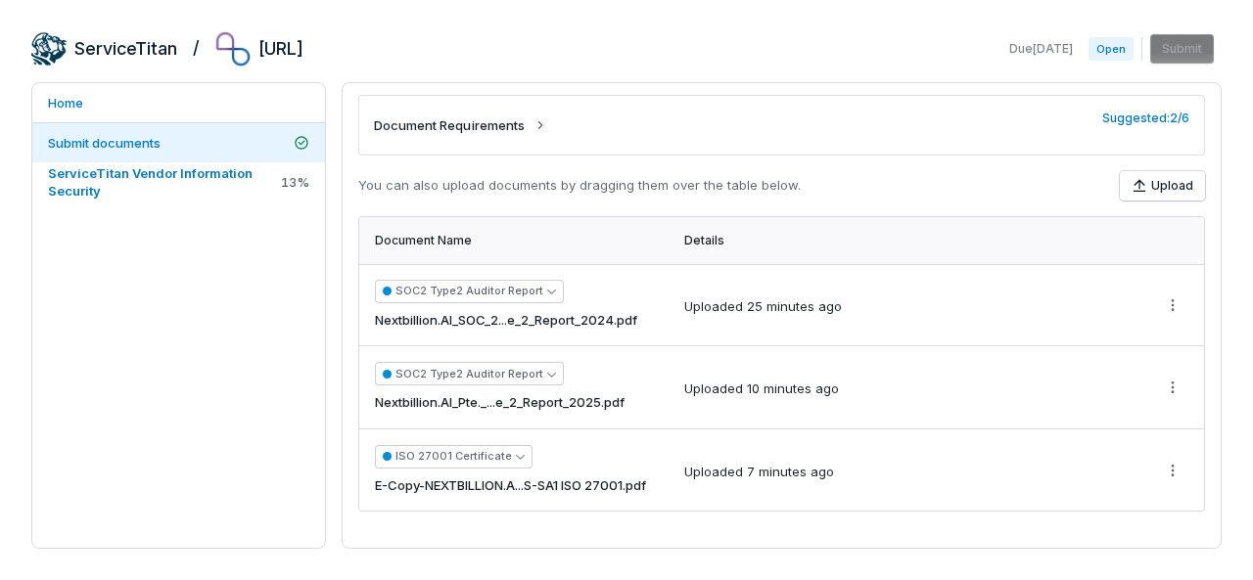
scroll to position [322, 0]
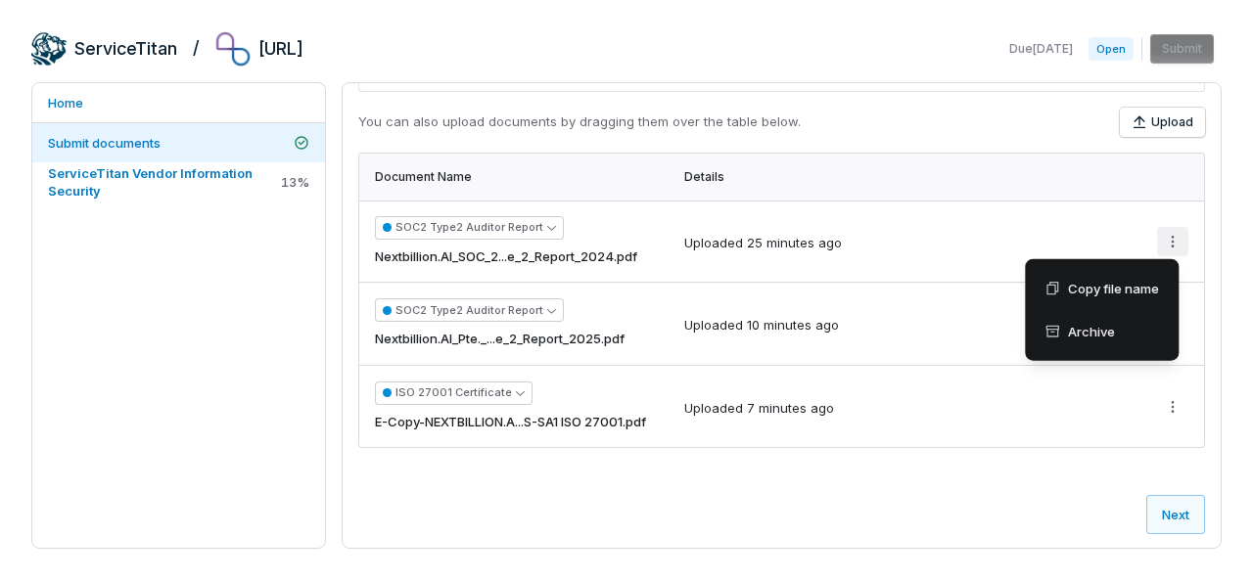
click at [1159, 234] on html "ServiceTitan / [URL] Due [DATE] Open Submit Home Submit documents ServiceTitan …" at bounding box center [626, 290] width 1253 height 580
click at [1070, 325] on span "Archive" at bounding box center [1091, 332] width 47 height 20
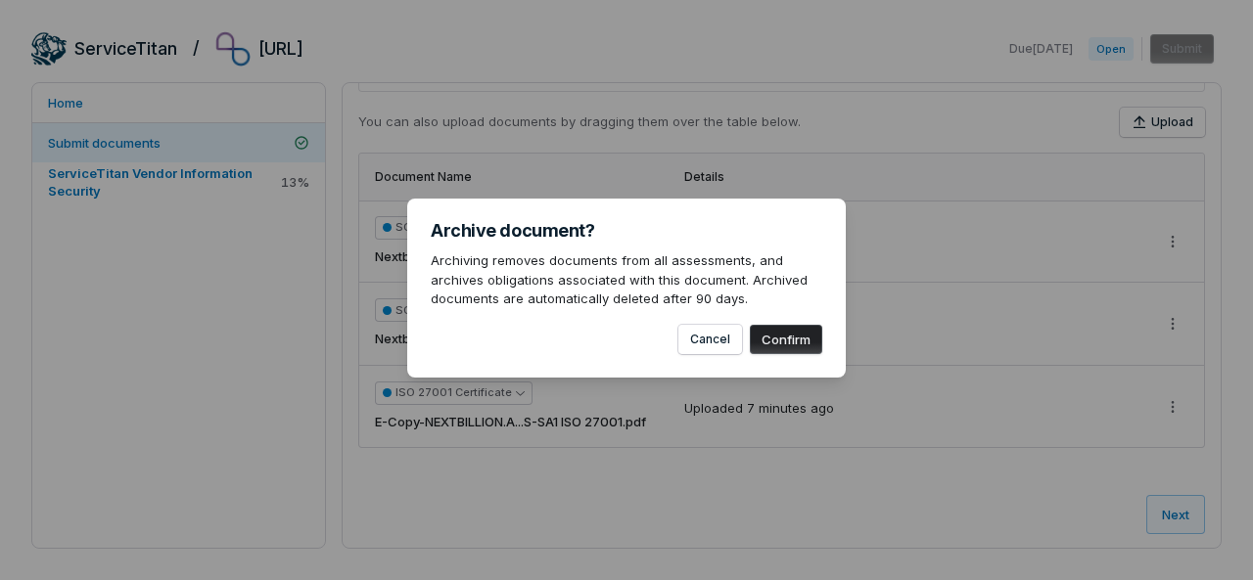
click at [780, 338] on button "Confirm" at bounding box center [786, 339] width 72 height 29
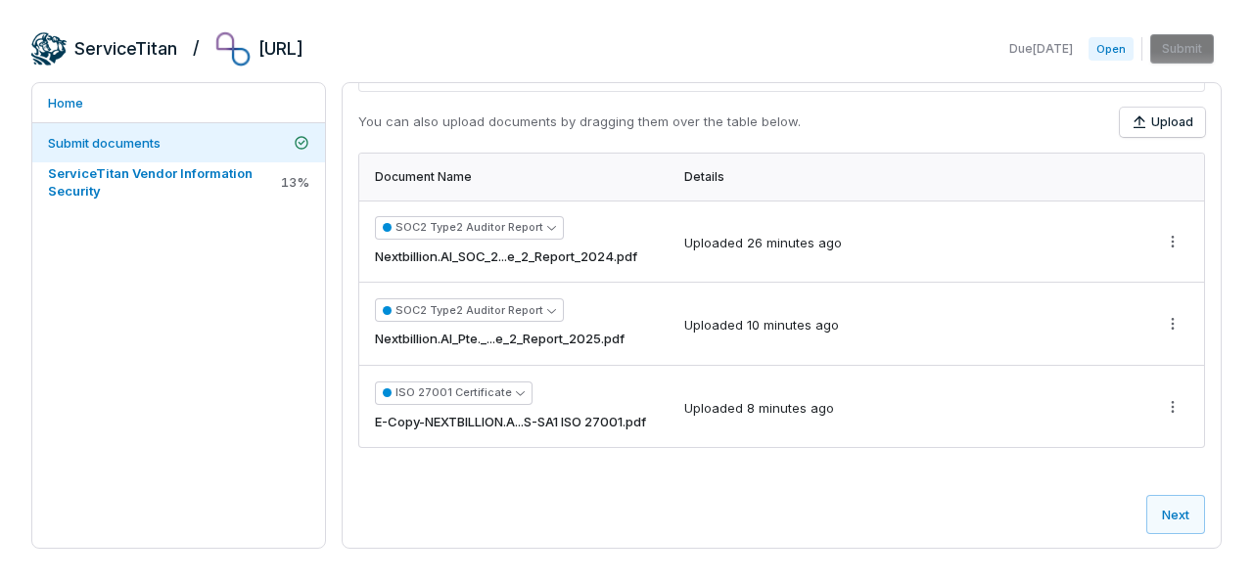
scroll to position [240, 0]
